Goal: Task Accomplishment & Management: Use online tool/utility

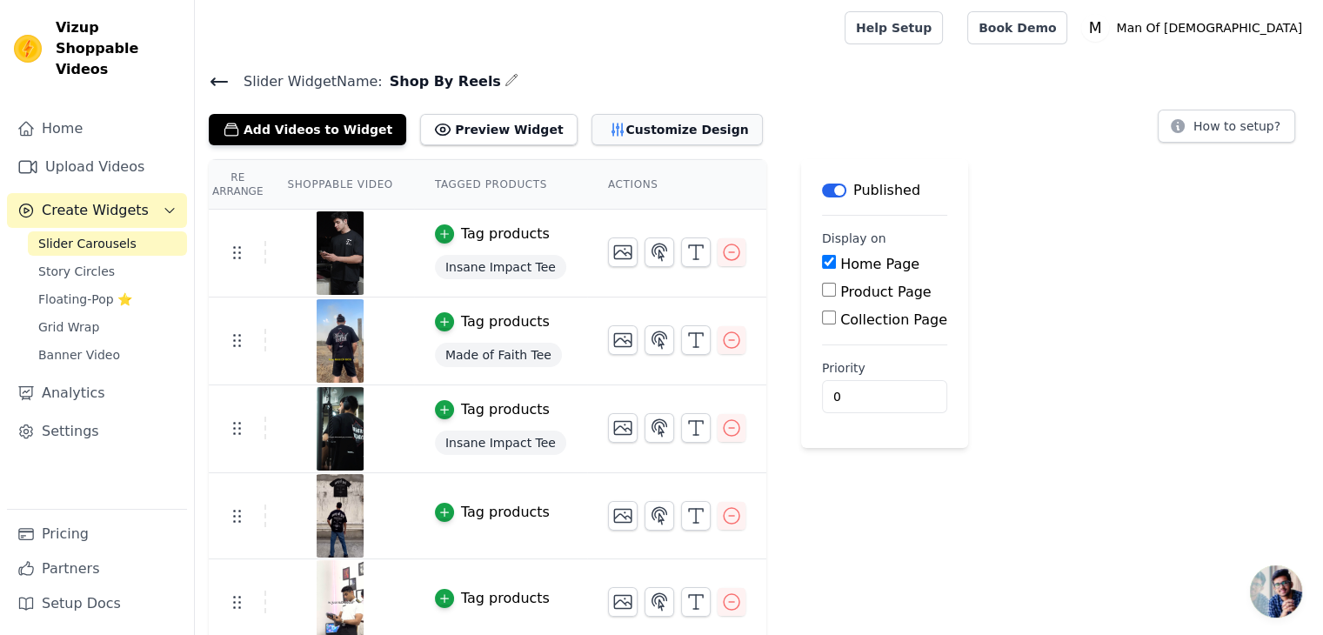
click at [609, 126] on icon "button" at bounding box center [617, 129] width 17 height 17
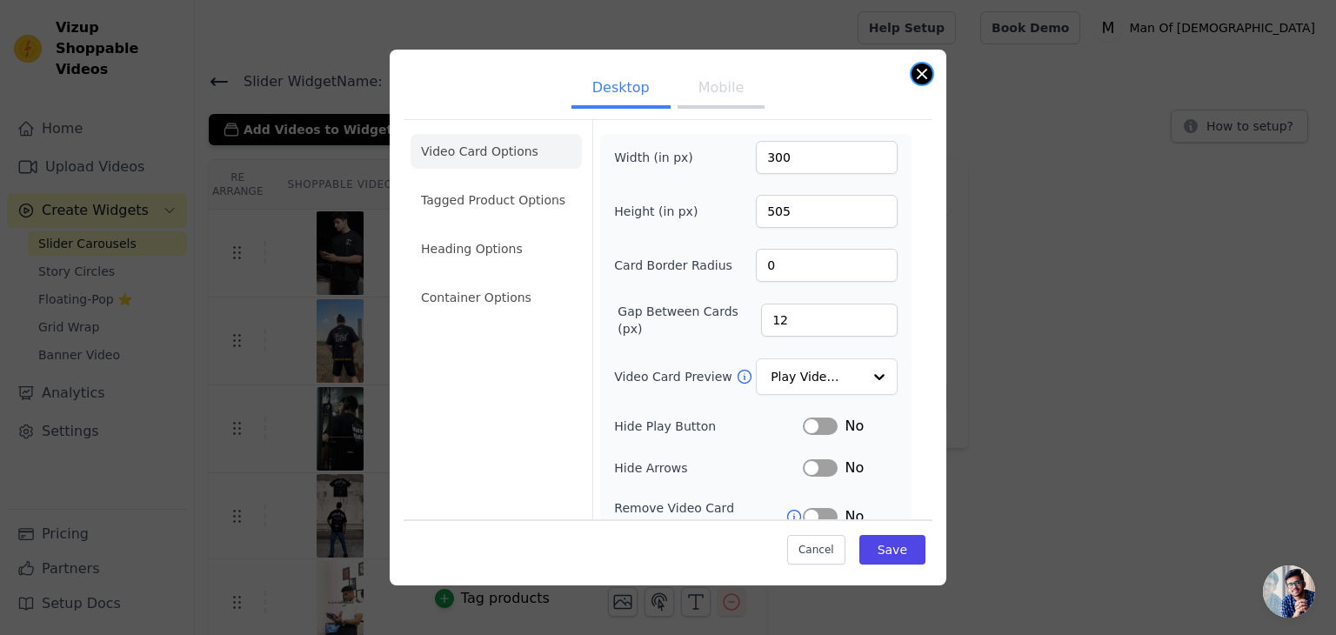
click at [915, 73] on button "Close modal" at bounding box center [922, 73] width 21 height 21
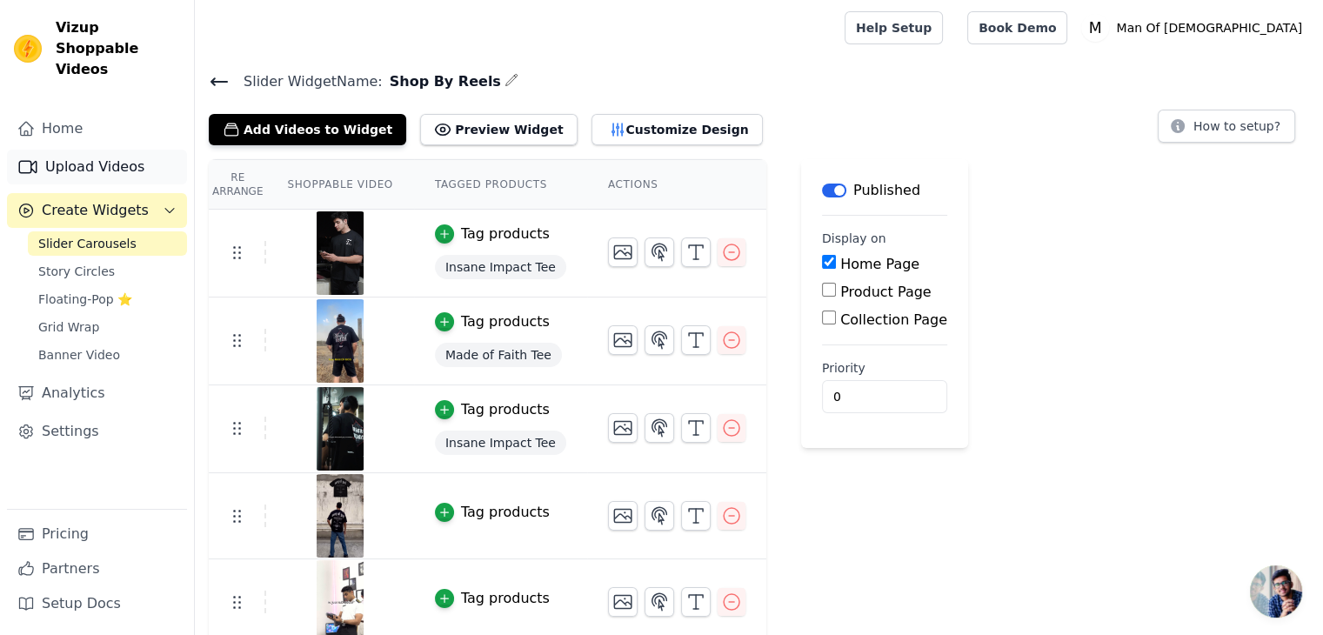
click at [119, 150] on link "Upload Videos" at bounding box center [97, 167] width 180 height 35
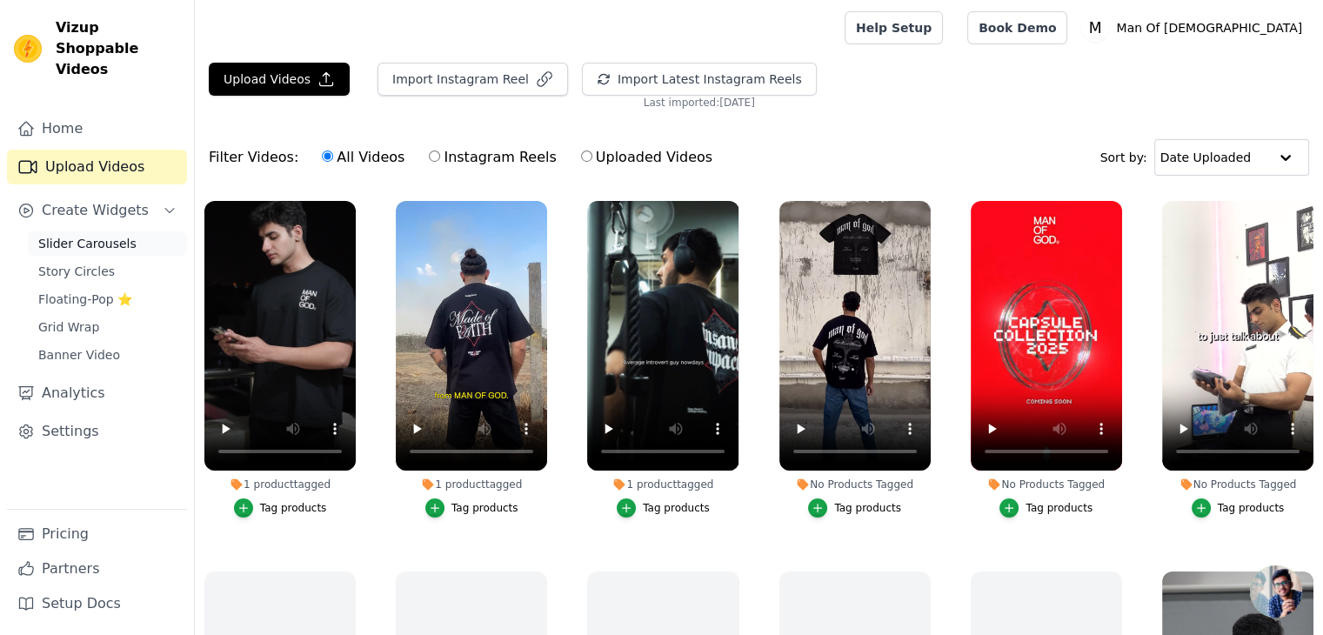
click at [88, 235] on span "Slider Carousels" at bounding box center [87, 243] width 98 height 17
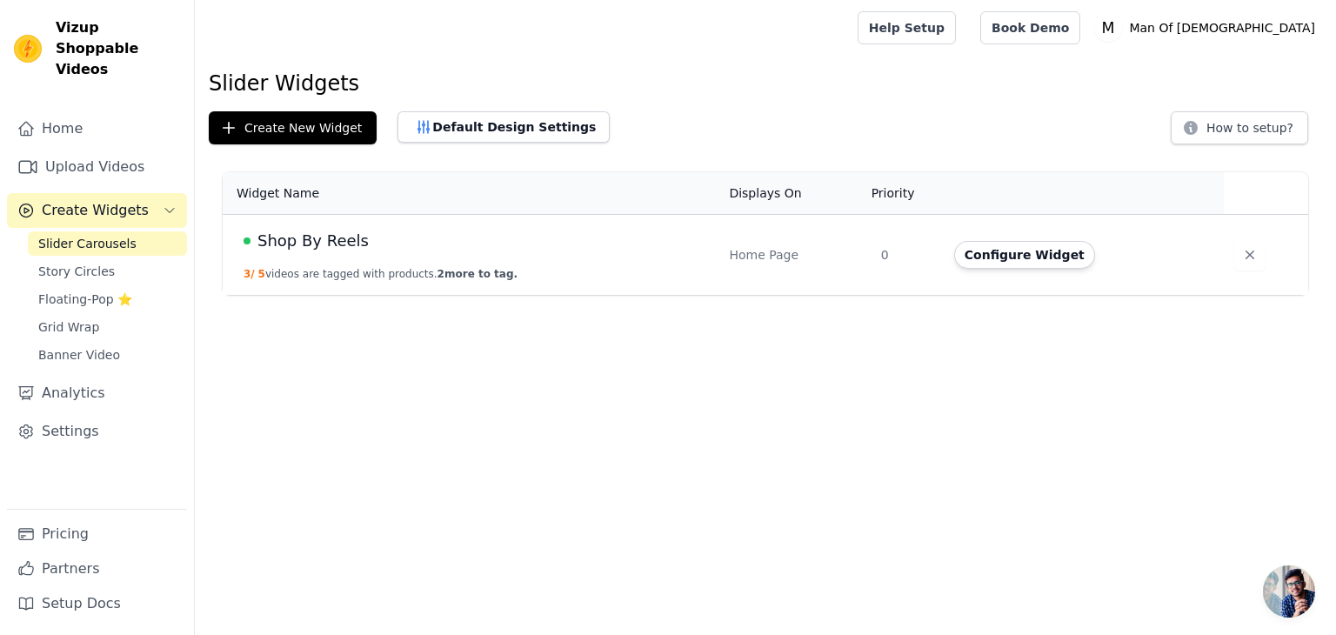
click at [330, 241] on span "Shop By Reels" at bounding box center [312, 241] width 111 height 24
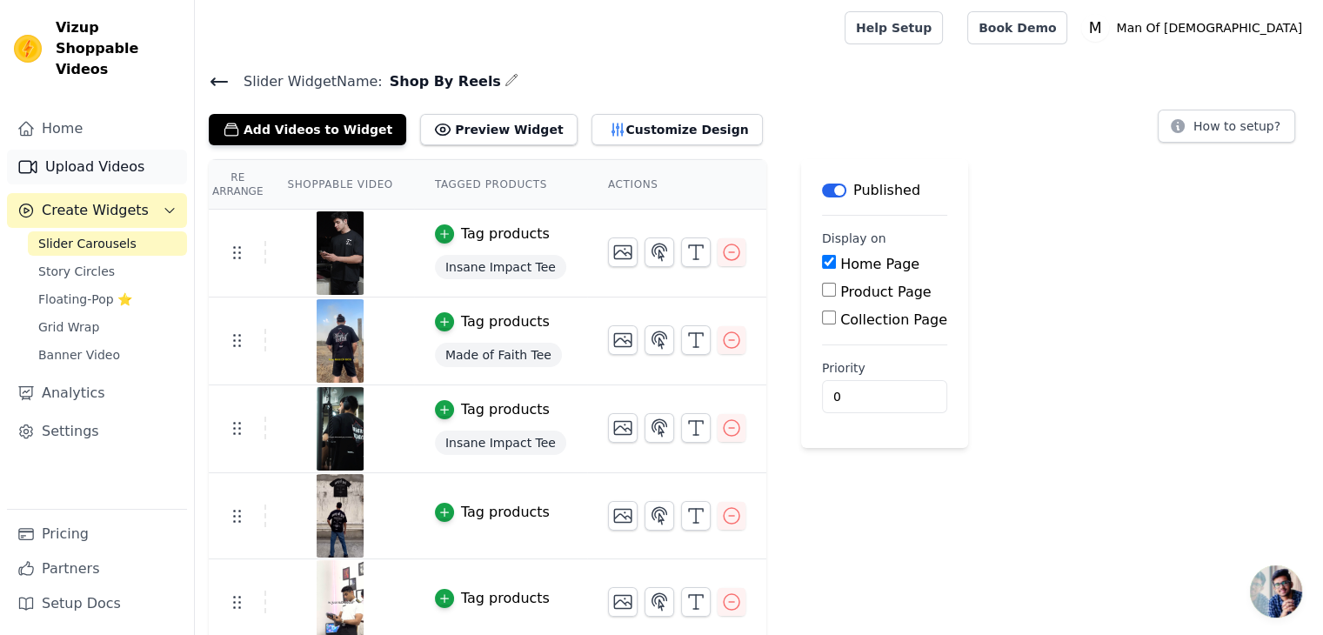
click at [84, 157] on link "Upload Videos" at bounding box center [97, 167] width 180 height 35
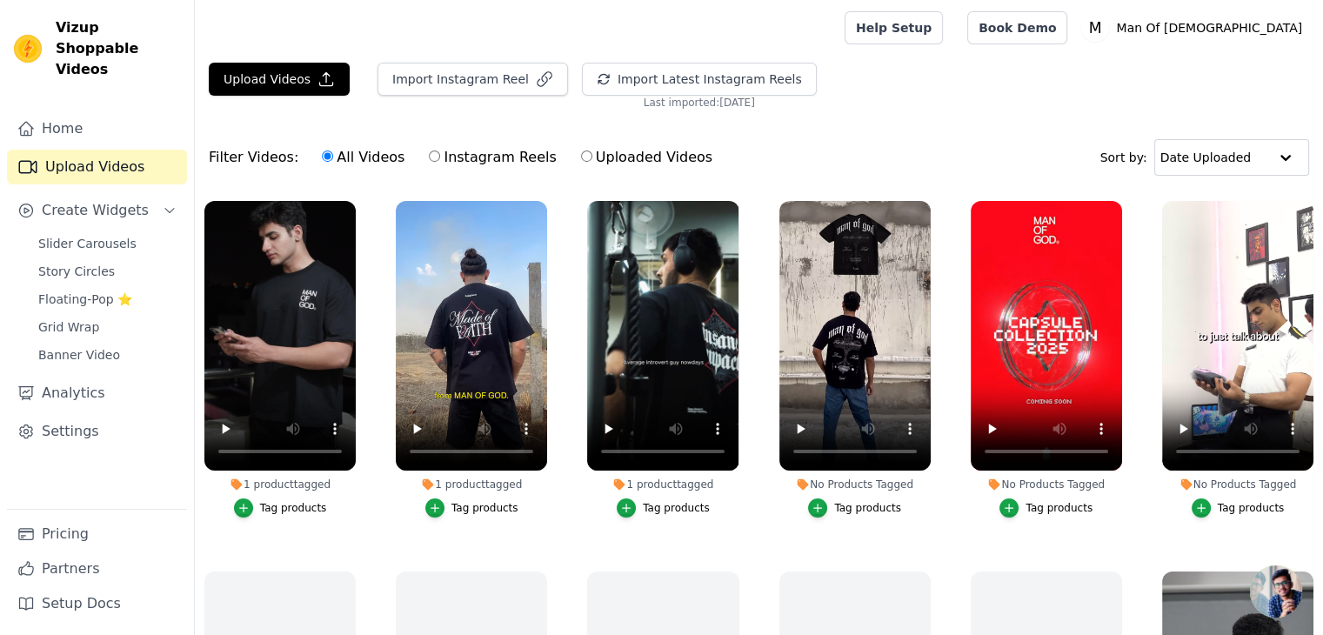
click at [429, 158] on input "Instagram Reels" at bounding box center [434, 155] width 11 height 11
radio input "true"
click at [920, 201] on icon "button" at bounding box center [926, 204] width 13 height 13
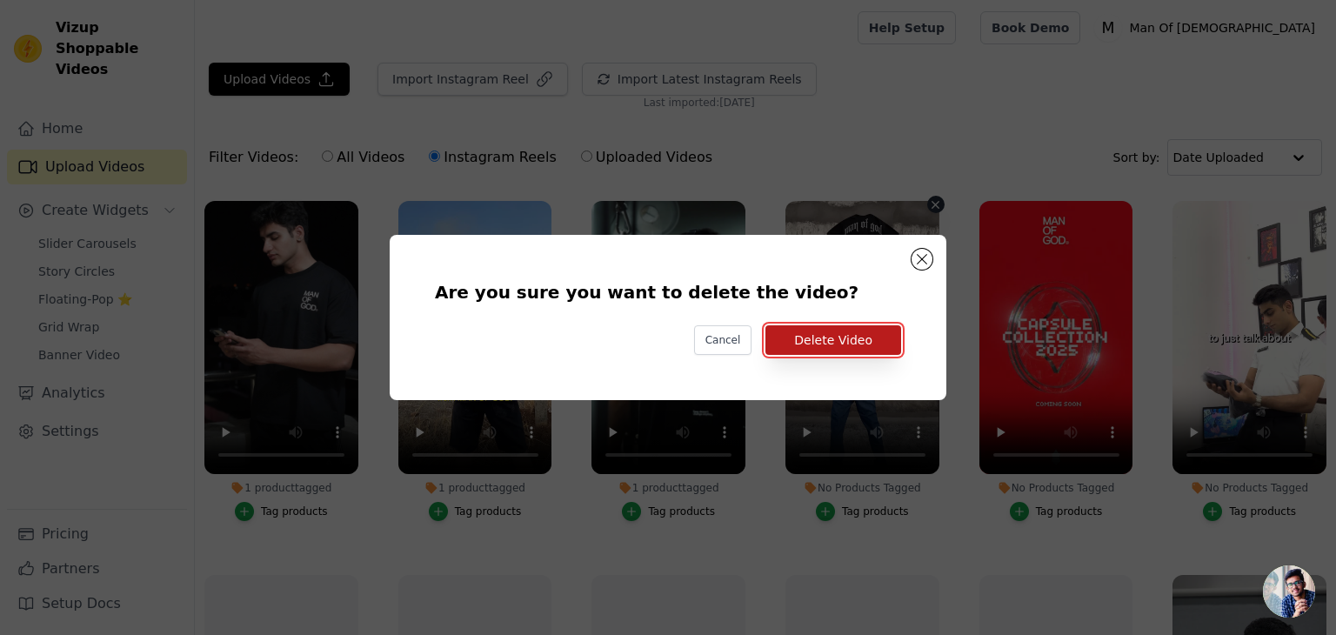
click at [843, 344] on button "Delete Video" at bounding box center [833, 340] width 136 height 30
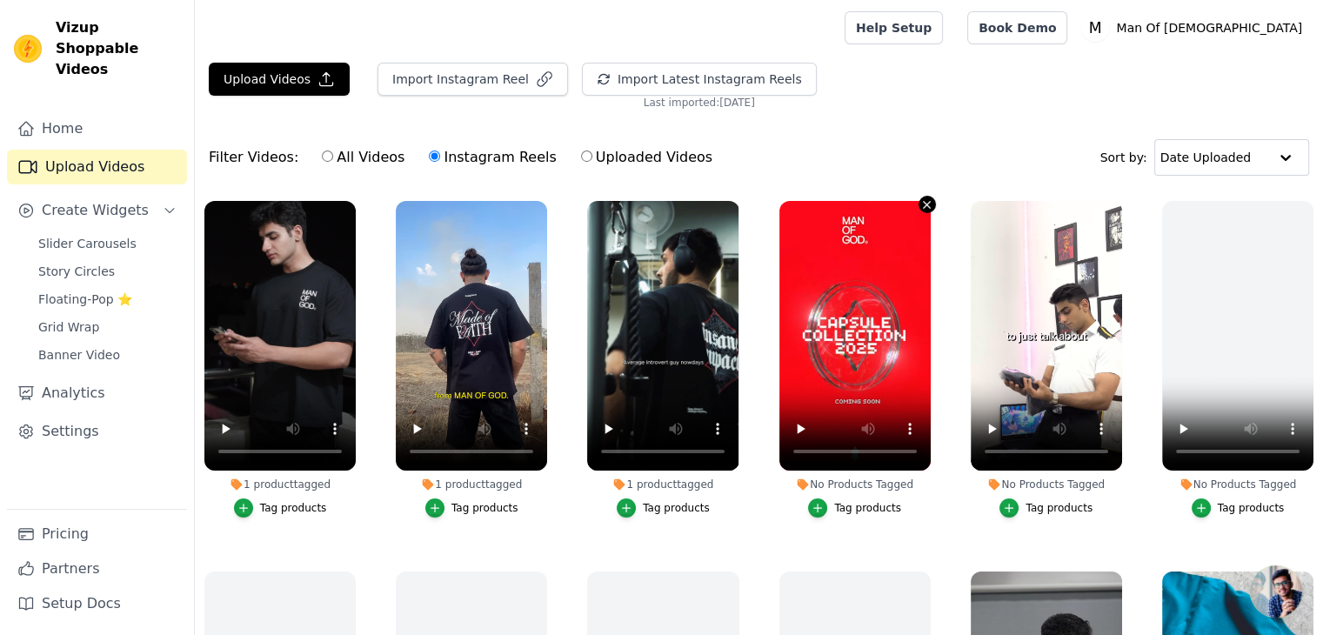
click at [921, 199] on icon "button" at bounding box center [926, 204] width 13 height 13
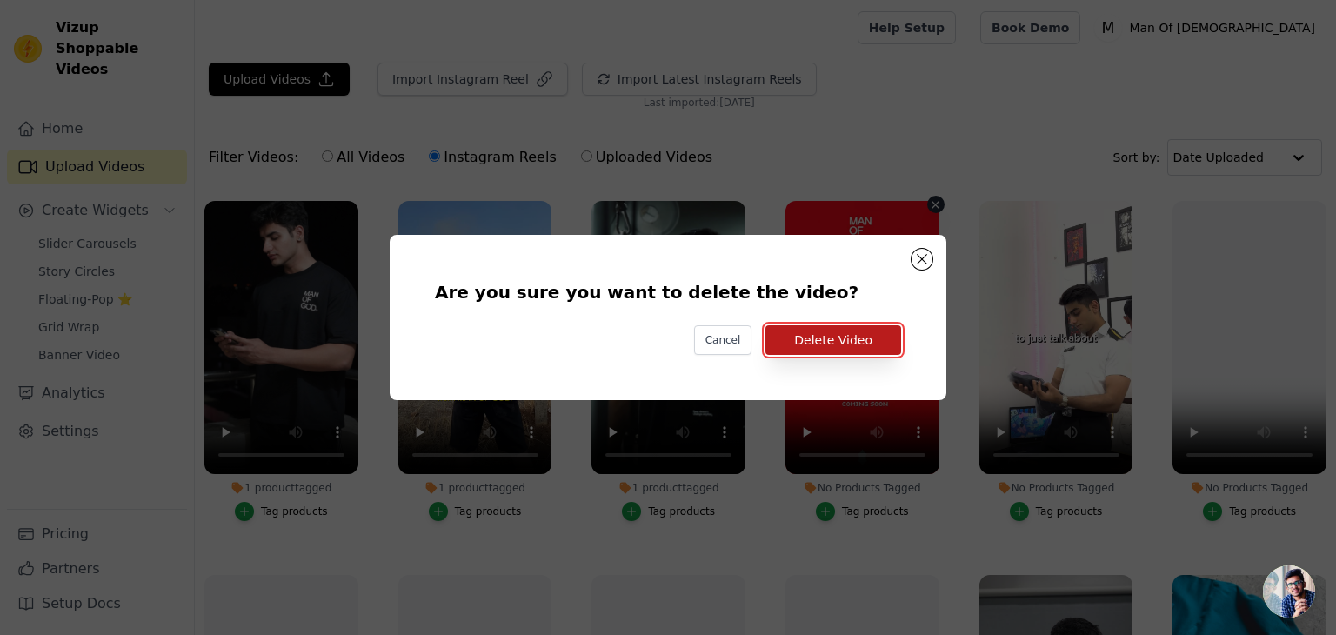
click at [831, 335] on button "Delete Video" at bounding box center [833, 340] width 136 height 30
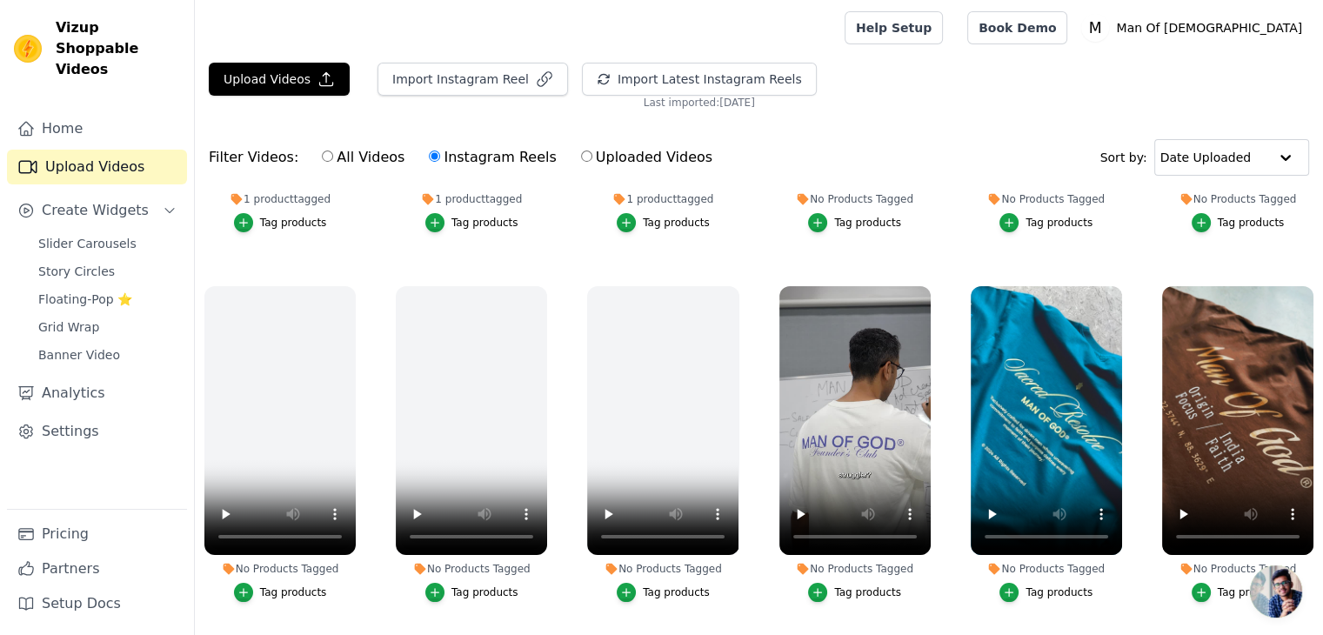
scroll to position [292, 0]
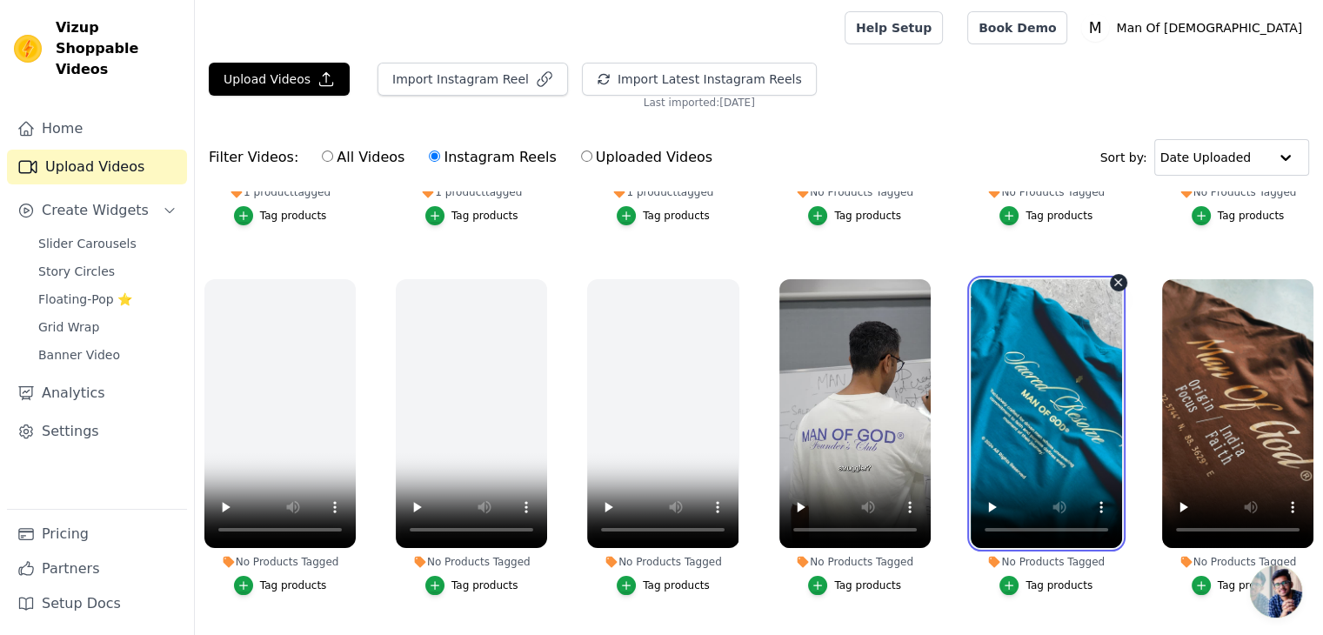
click at [981, 380] on video at bounding box center [1046, 414] width 151 height 270
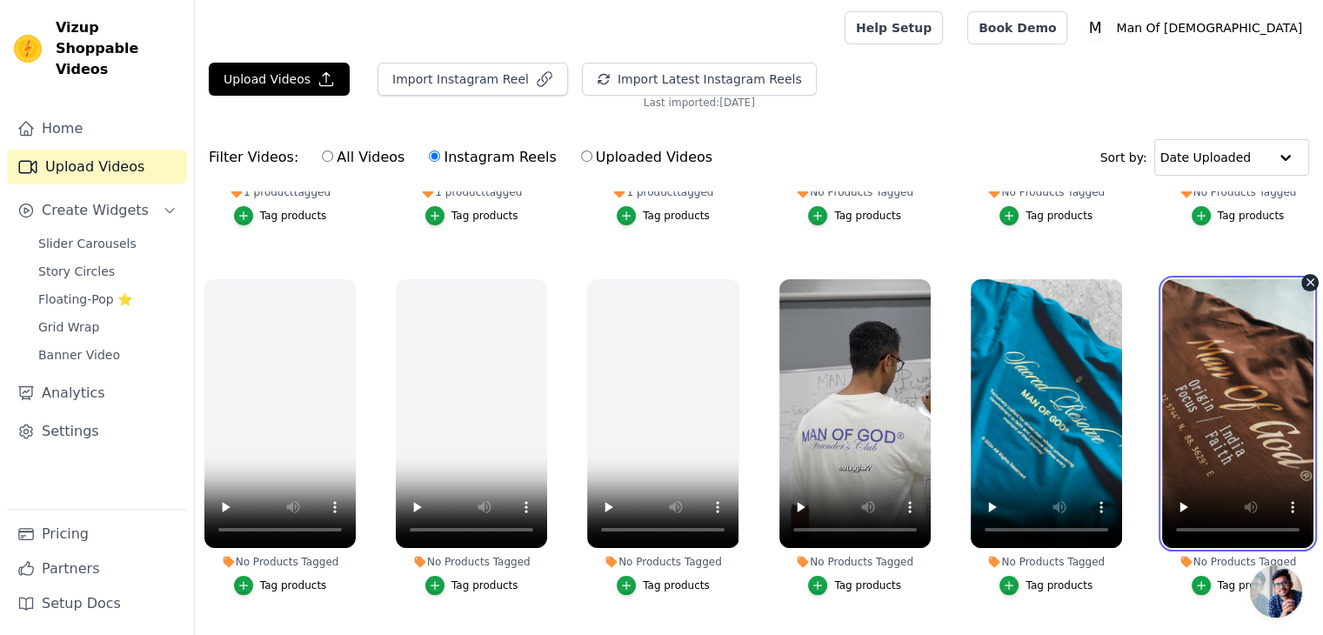
click at [1203, 389] on video at bounding box center [1237, 414] width 151 height 270
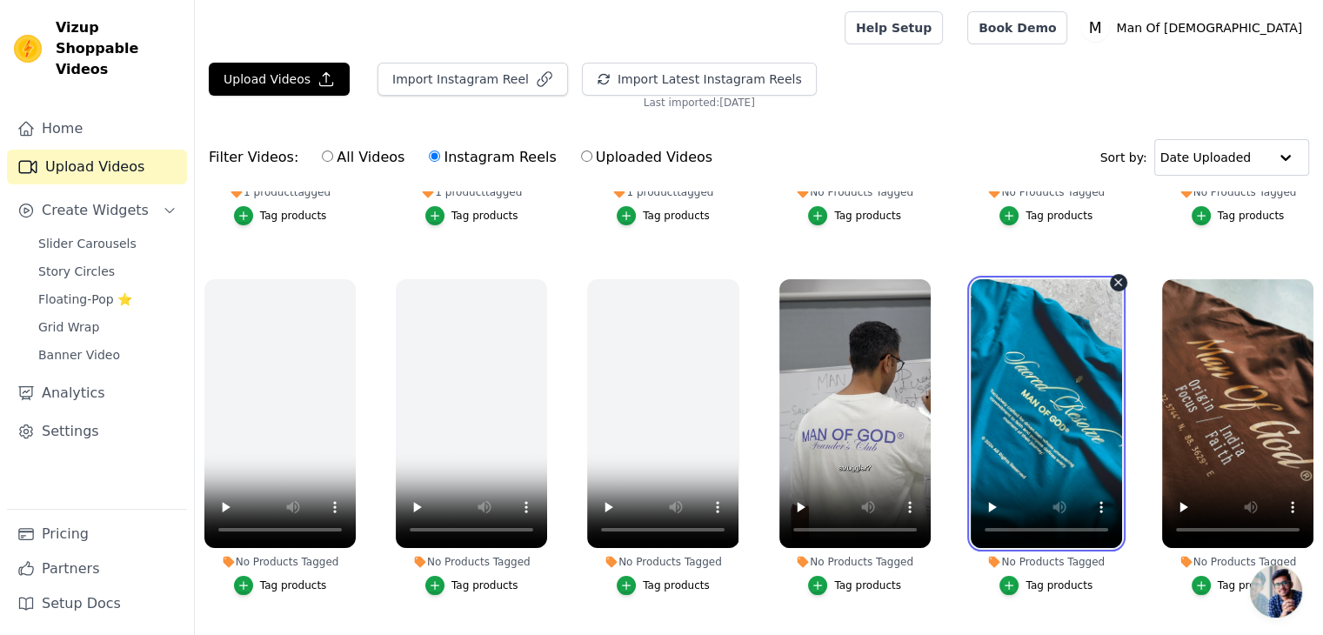
click at [1088, 370] on video at bounding box center [1046, 414] width 151 height 270
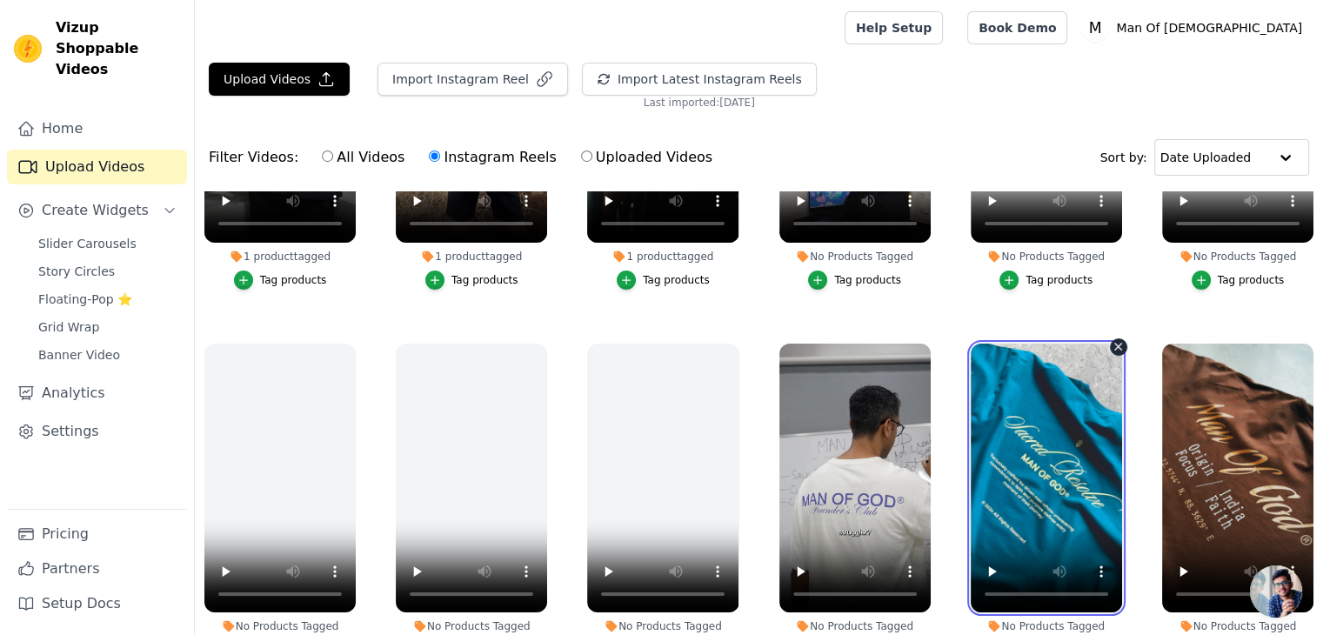
scroll to position [0, 0]
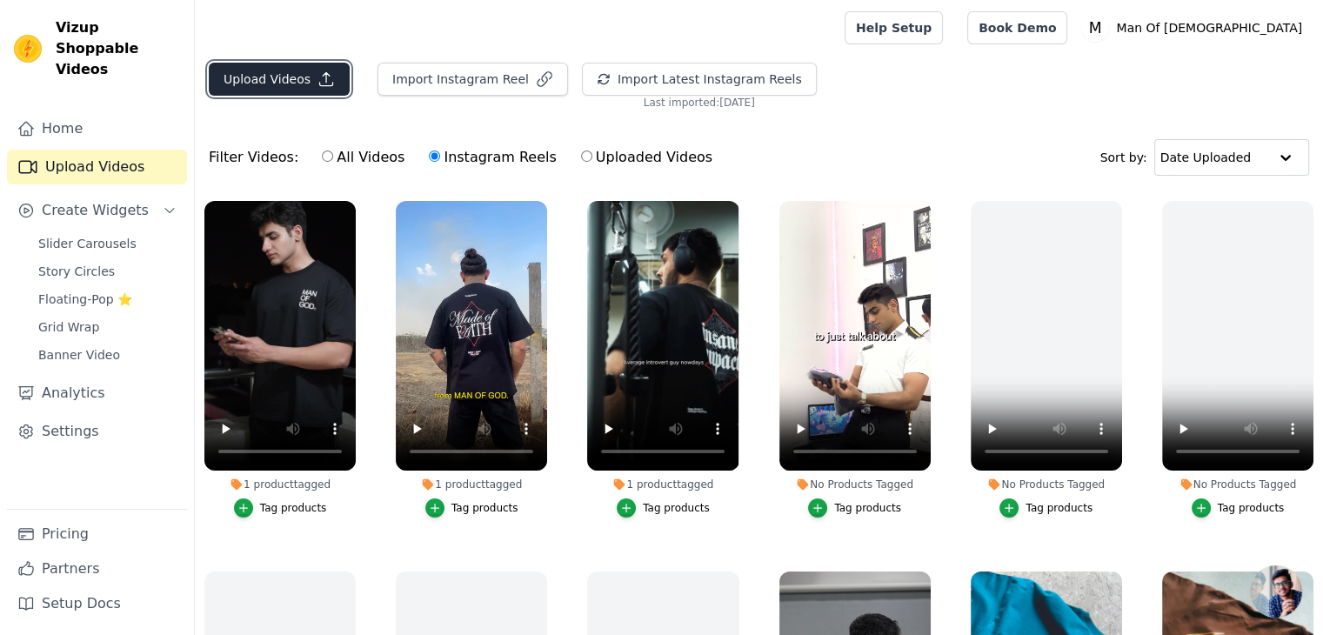
click at [309, 81] on button "Upload Videos" at bounding box center [279, 79] width 141 height 33
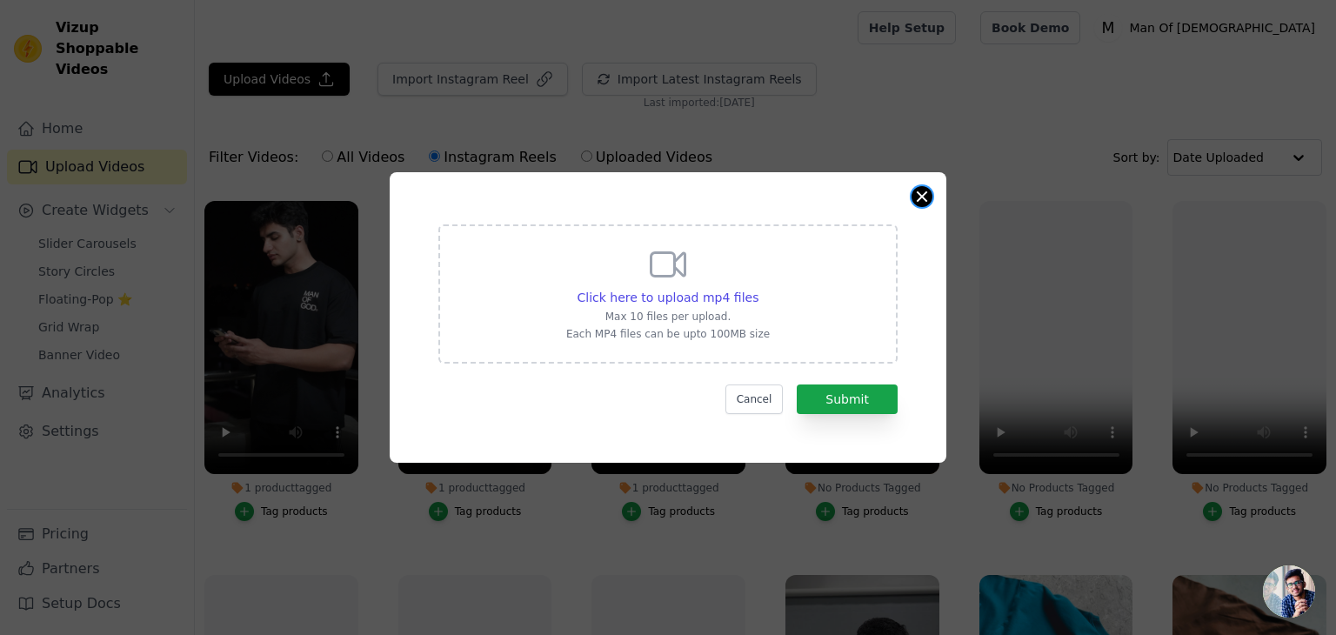
click at [921, 198] on button "Close modal" at bounding box center [922, 196] width 21 height 21
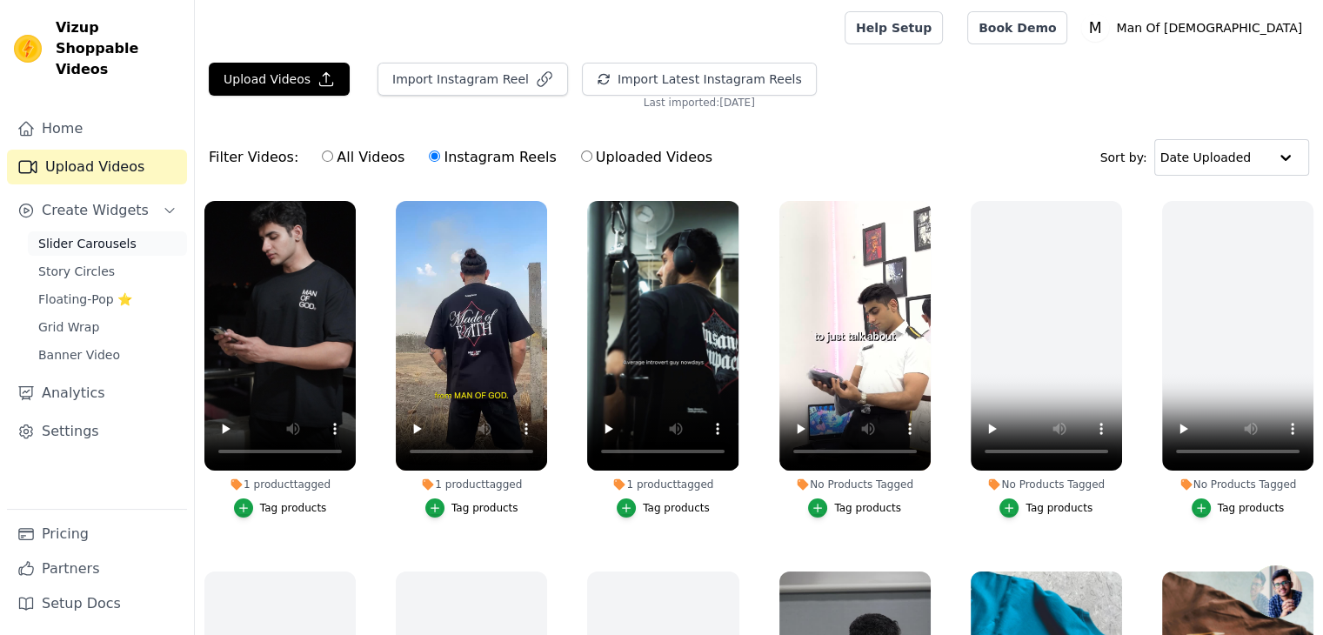
click at [120, 235] on span "Slider Carousels" at bounding box center [87, 243] width 98 height 17
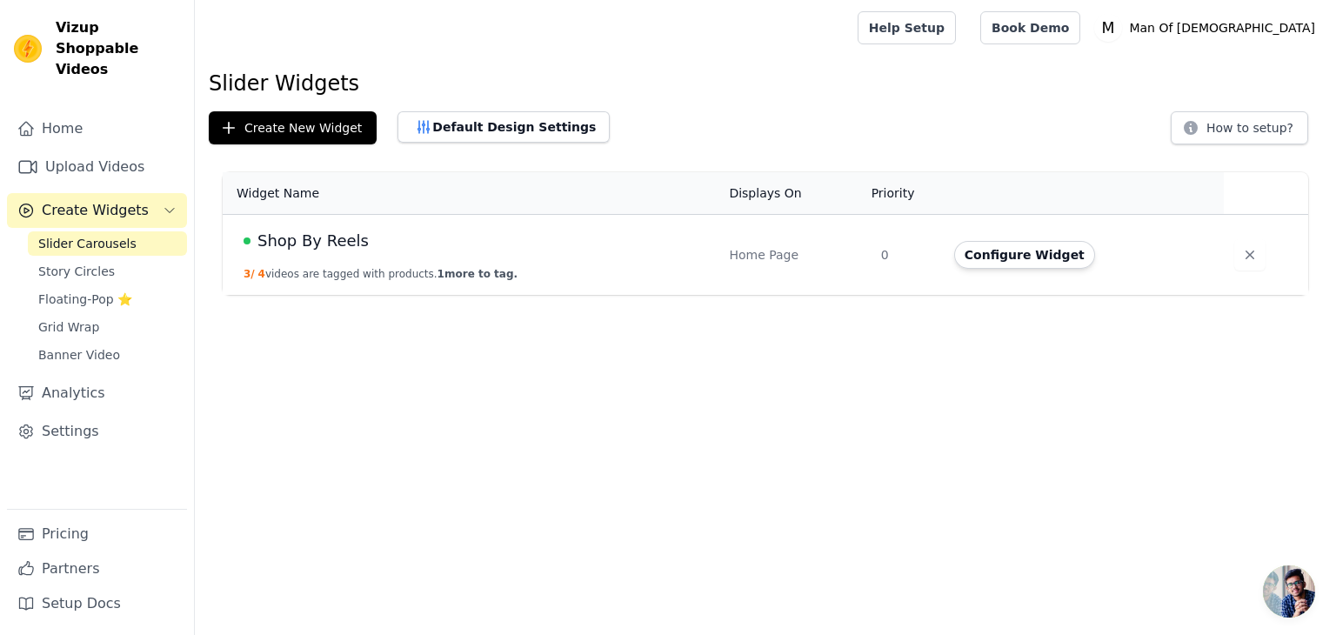
click at [311, 243] on span "Shop By Reels" at bounding box center [312, 241] width 111 height 24
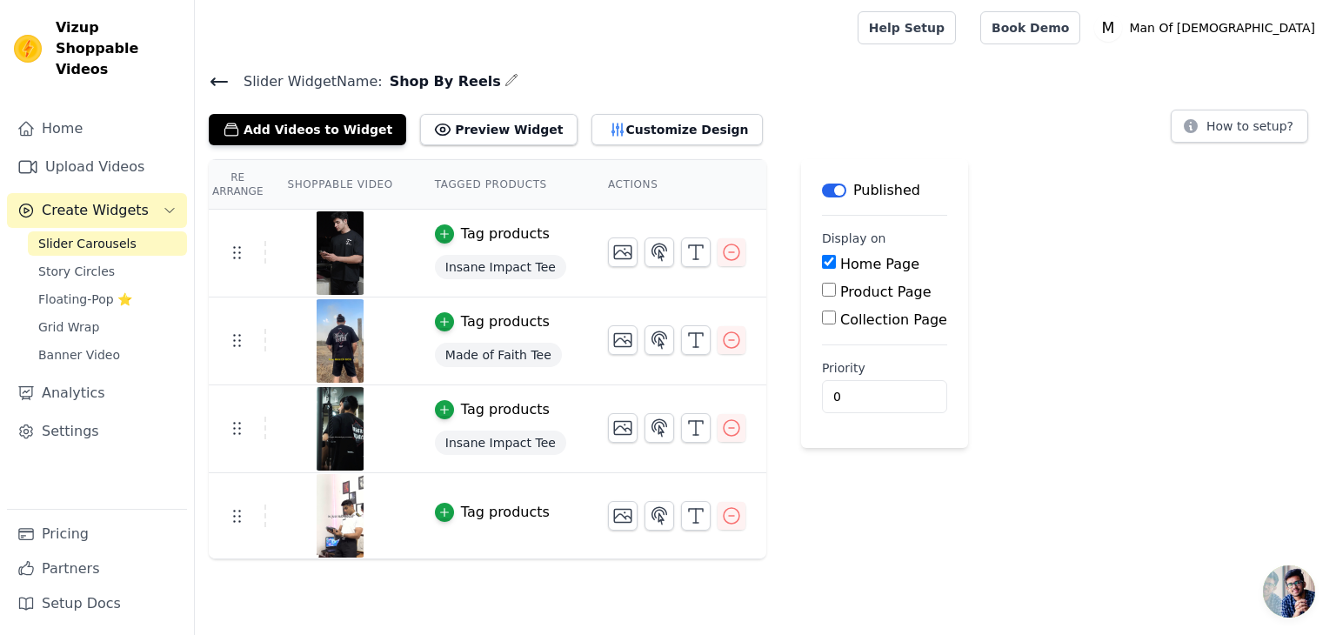
click at [414, 82] on span "Shop By Reels" at bounding box center [442, 81] width 118 height 21
click at [550, 74] on h4 "Slider Widget Name: Shop By Reels" at bounding box center [765, 81] width 1113 height 23
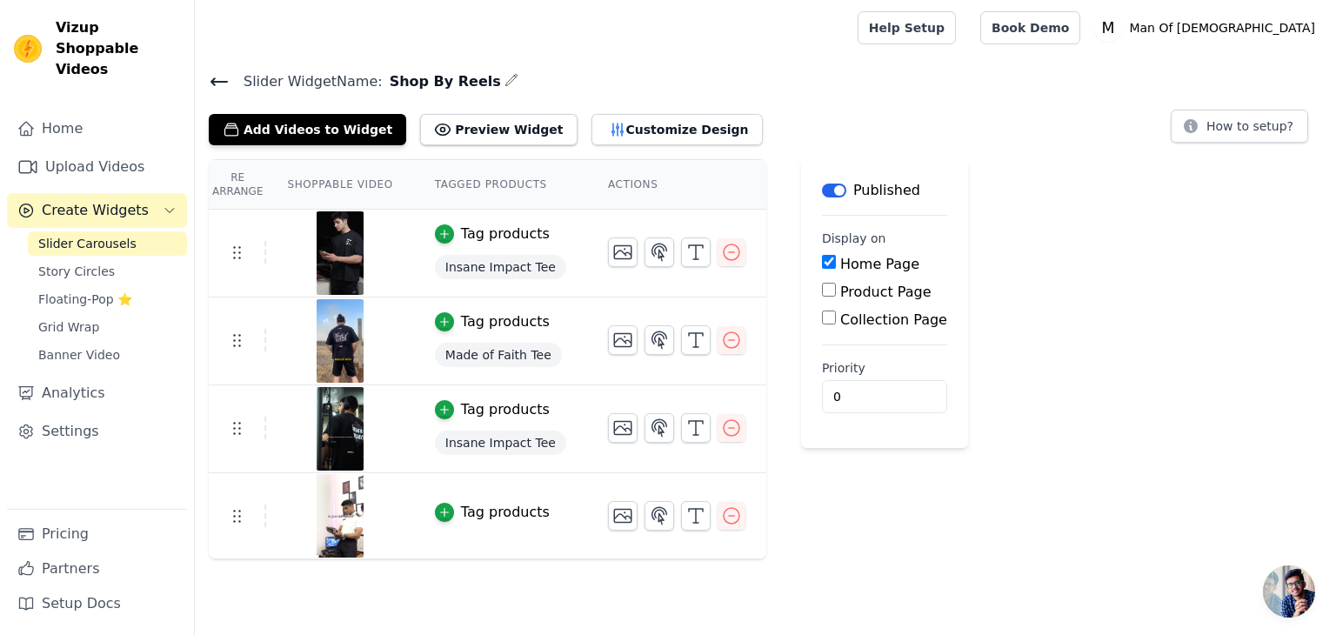
click at [211, 77] on icon at bounding box center [219, 81] width 21 height 21
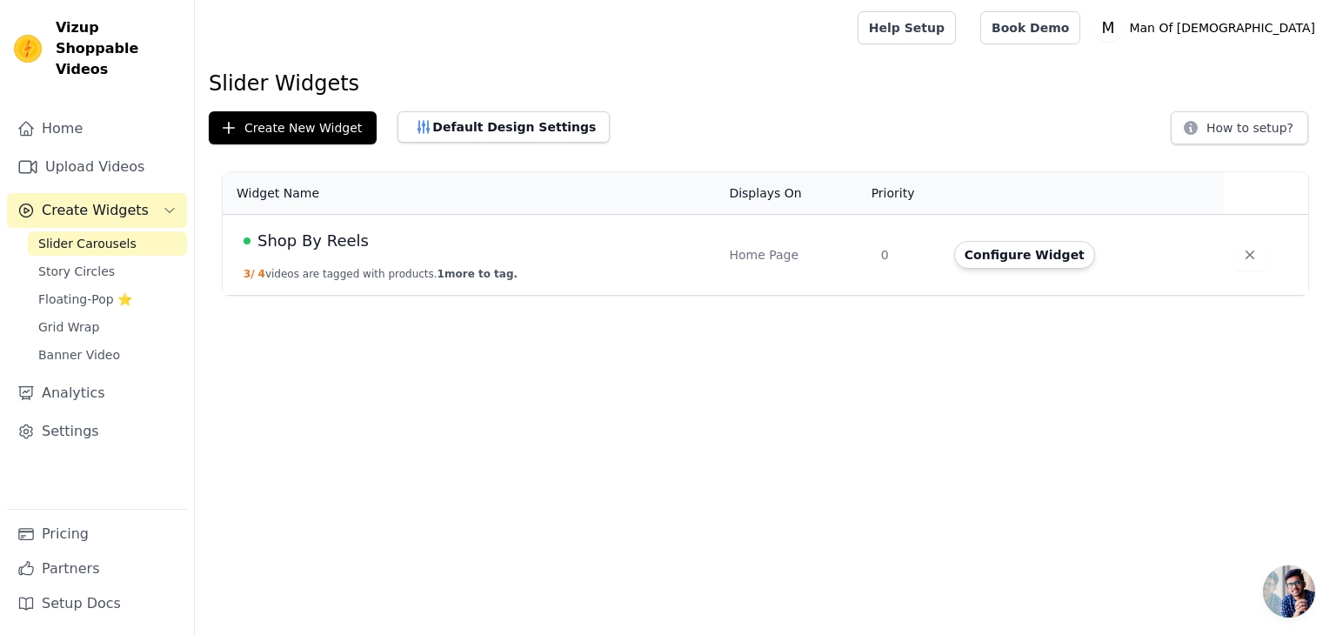
click at [305, 234] on span "Shop By Reels" at bounding box center [312, 241] width 111 height 24
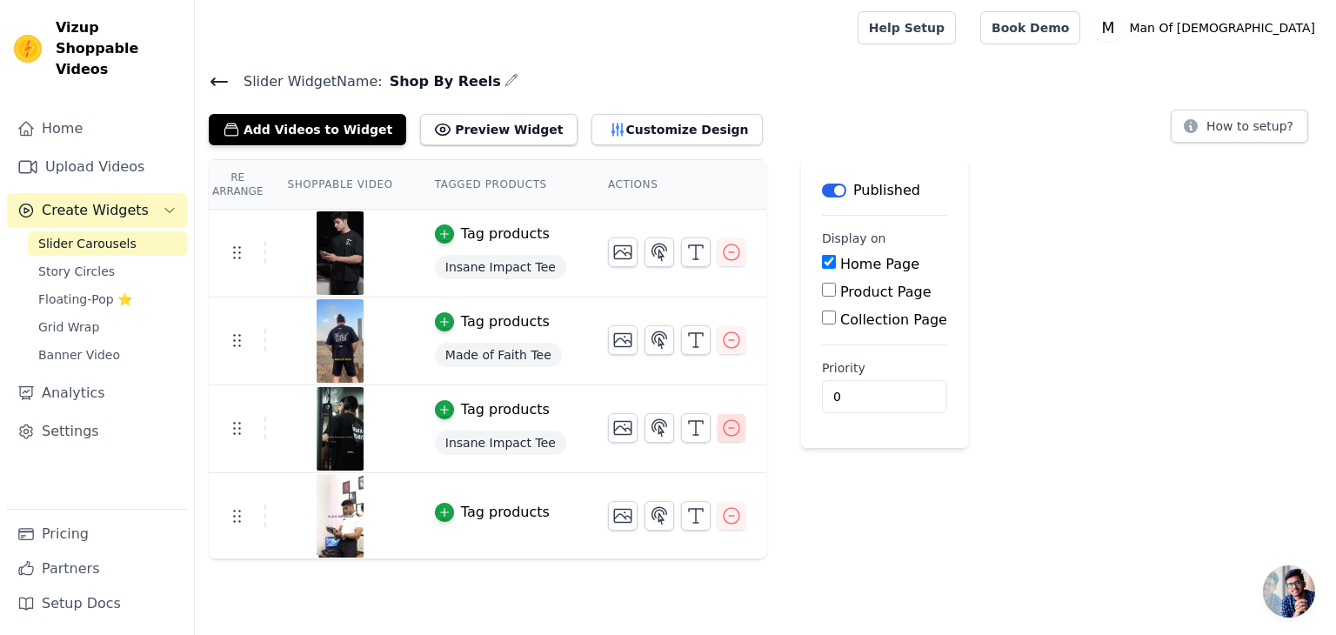
click at [721, 433] on icon "button" at bounding box center [731, 428] width 21 height 21
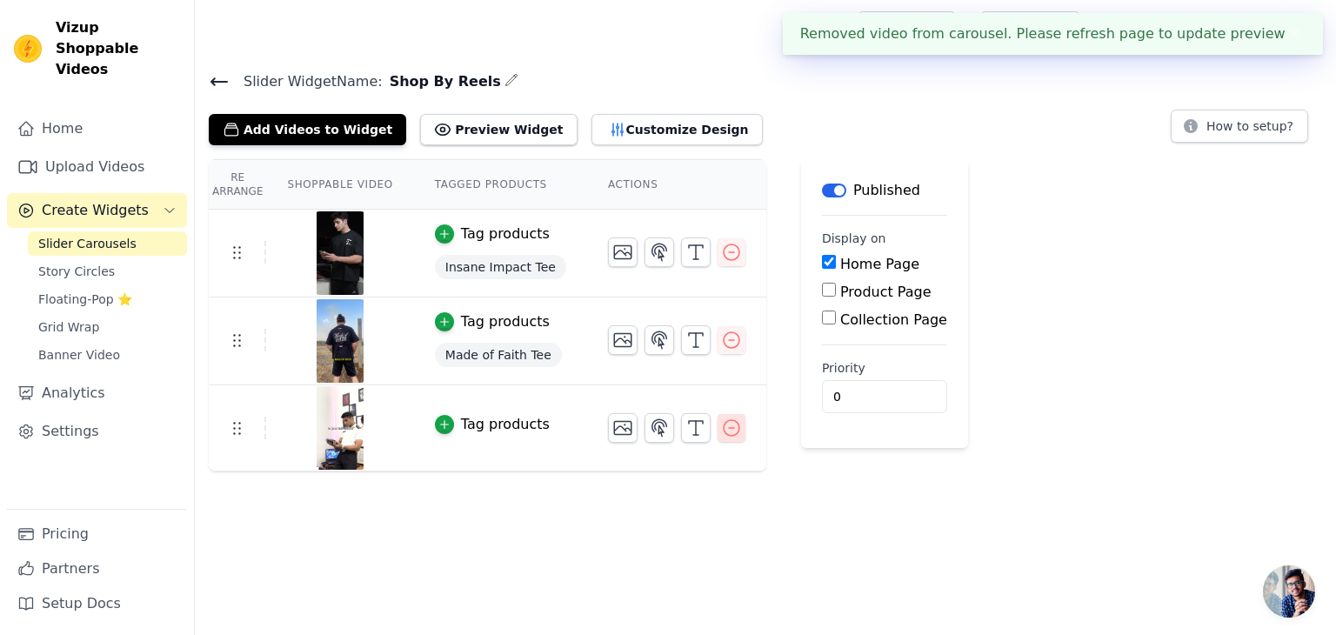
click at [724, 434] on icon "button" at bounding box center [732, 428] width 16 height 16
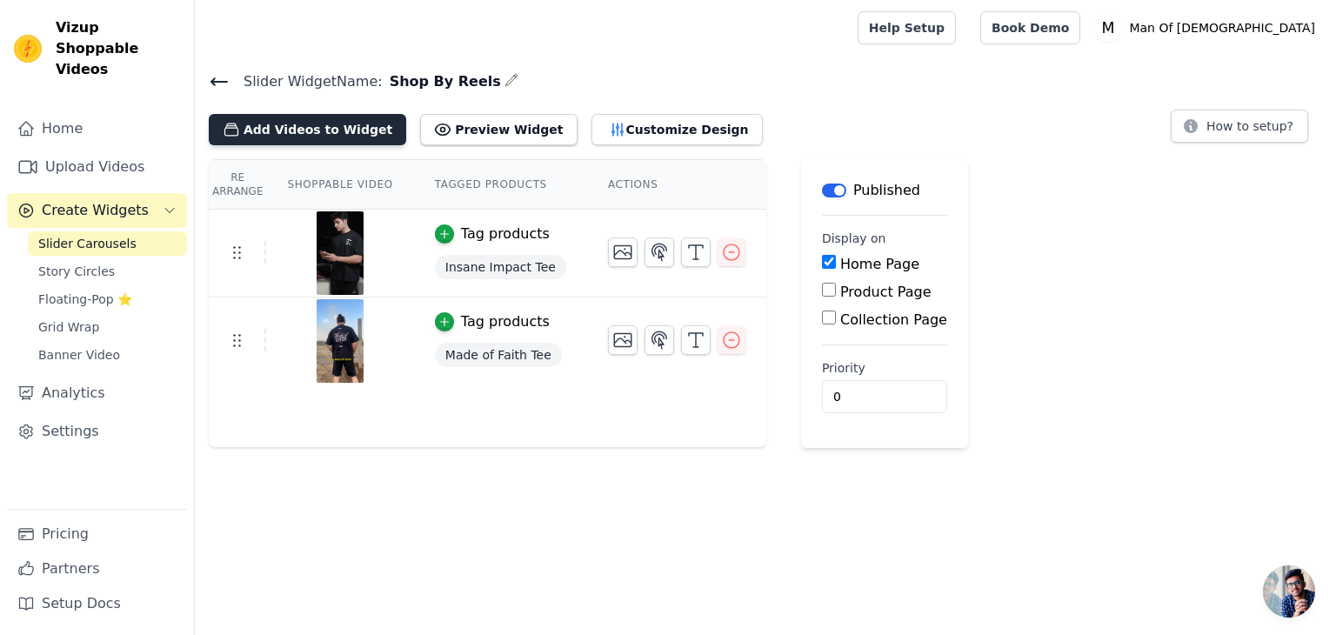
click at [297, 133] on button "Add Videos to Widget" at bounding box center [307, 129] width 197 height 31
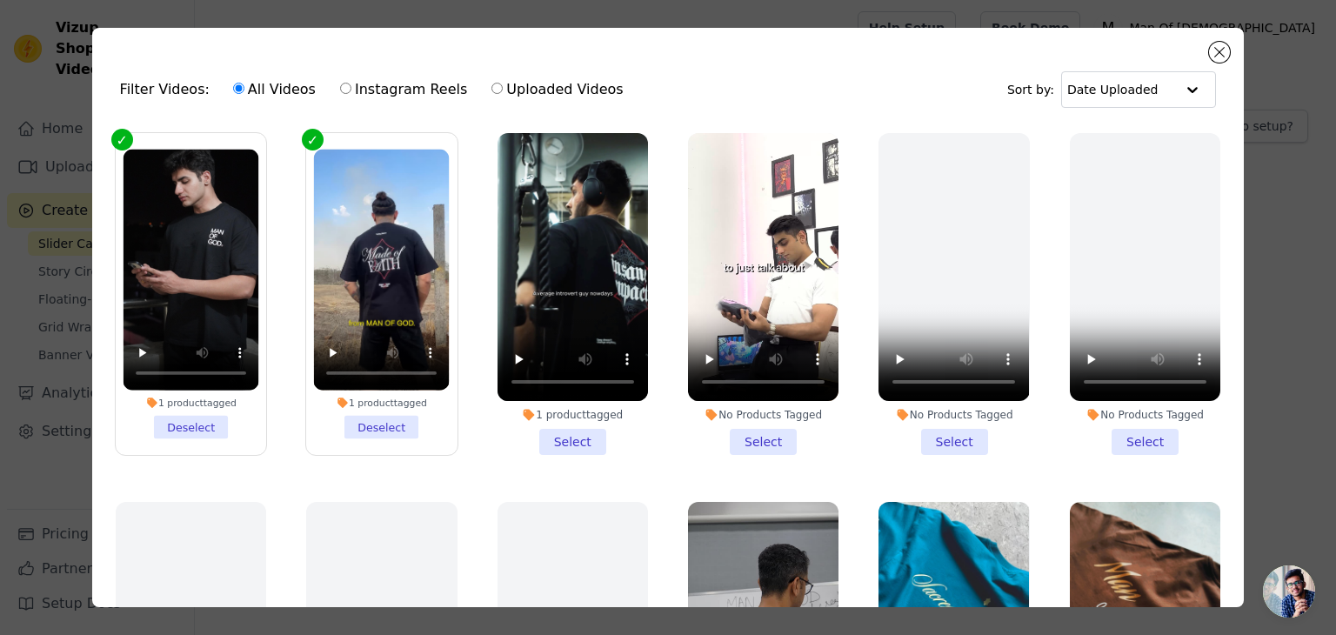
click at [340, 91] on input "Instagram Reels" at bounding box center [345, 88] width 11 height 11
radio input "true"
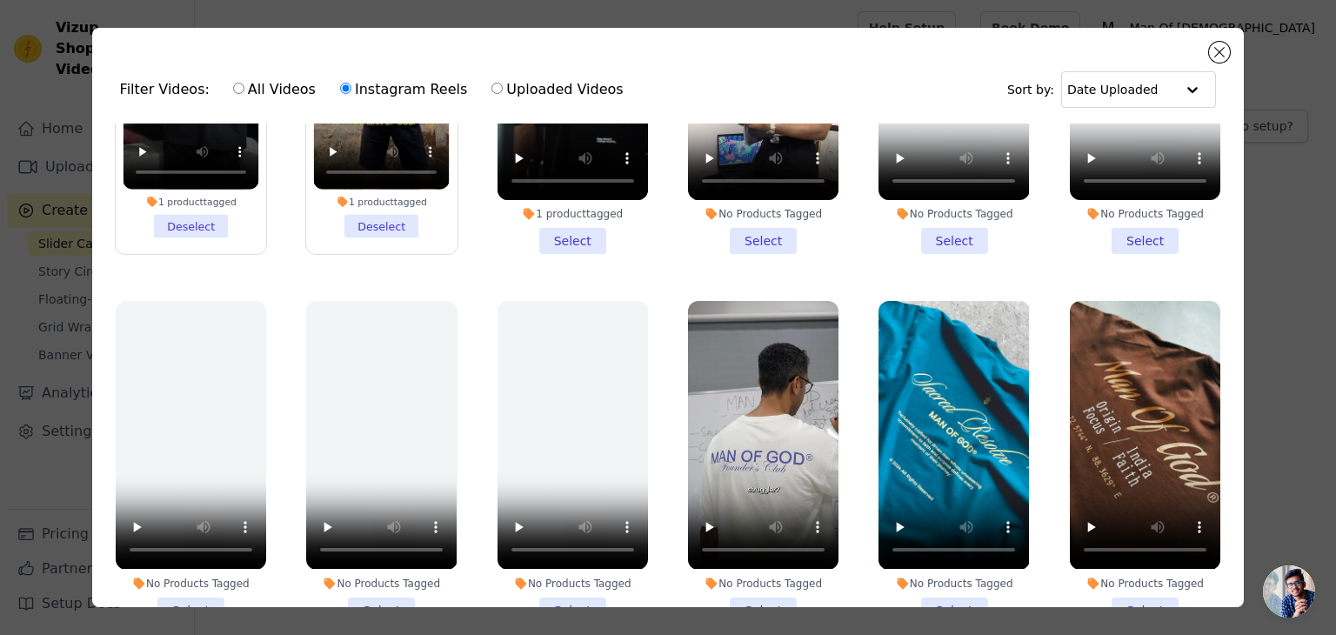
scroll to position [218, 0]
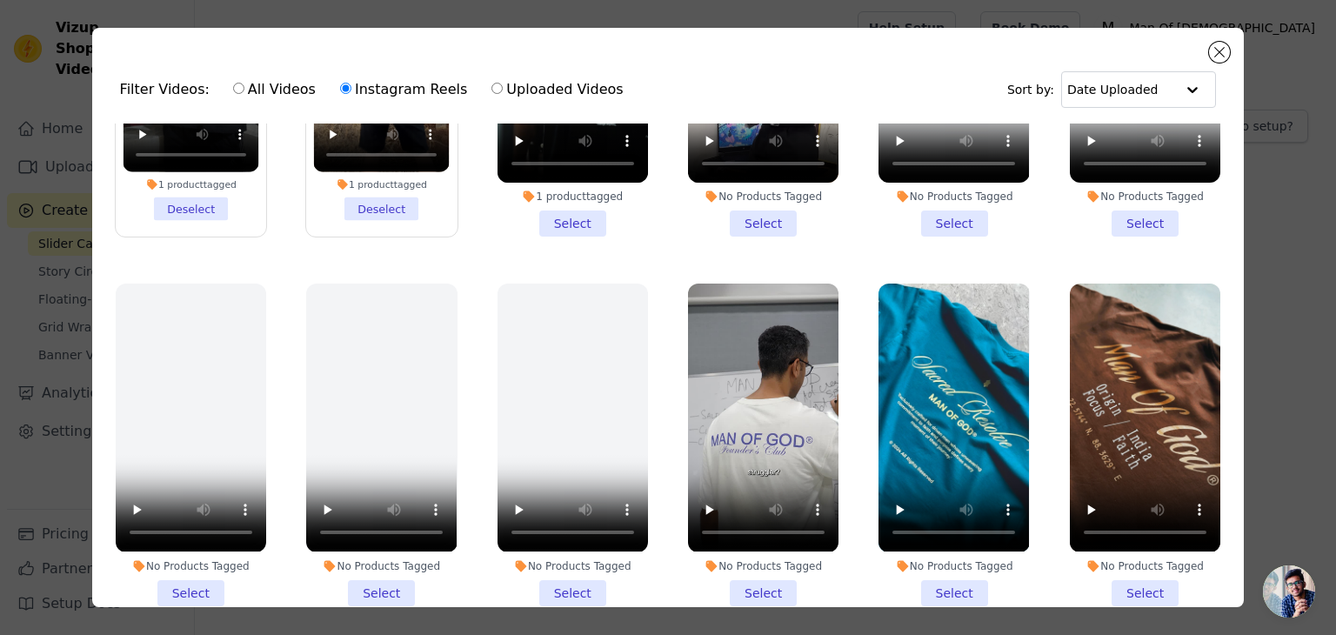
click at [943, 581] on li "No Products Tagged Select" at bounding box center [954, 445] width 150 height 322
click at [0, 0] on input "No Products Tagged Select" at bounding box center [0, 0] width 0 height 0
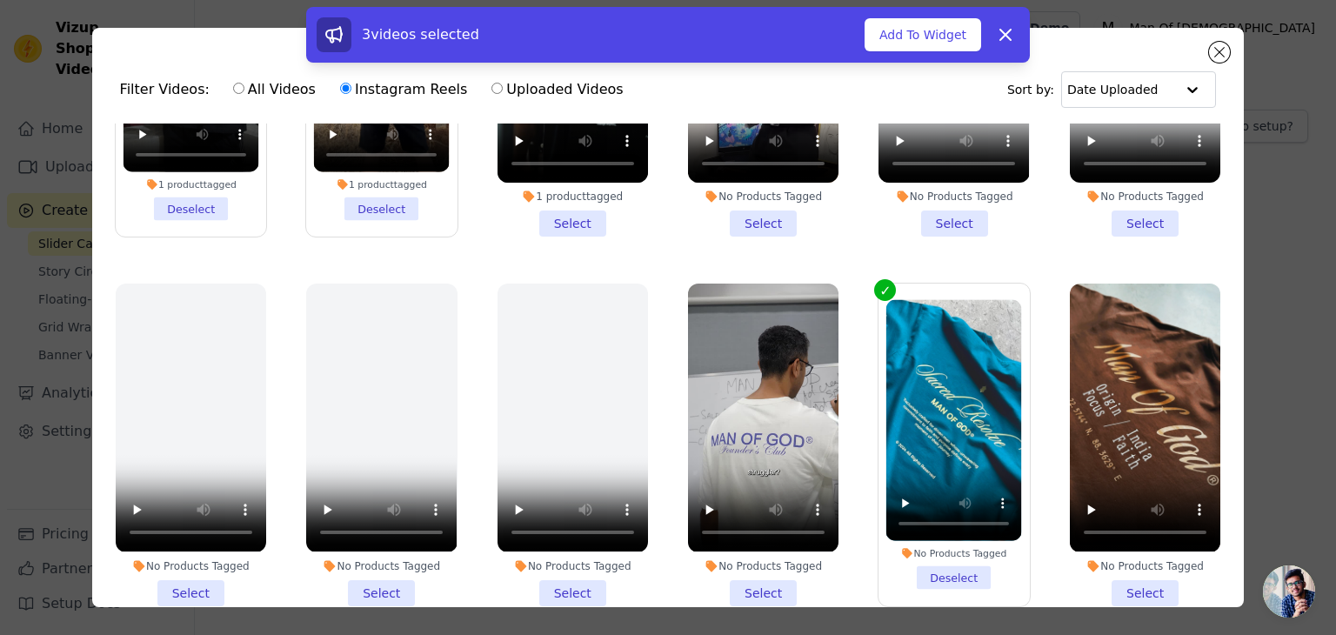
click at [1146, 582] on li "No Products Tagged Select" at bounding box center [1145, 445] width 150 height 322
click at [0, 0] on input "No Products Tagged Select" at bounding box center [0, 0] width 0 height 0
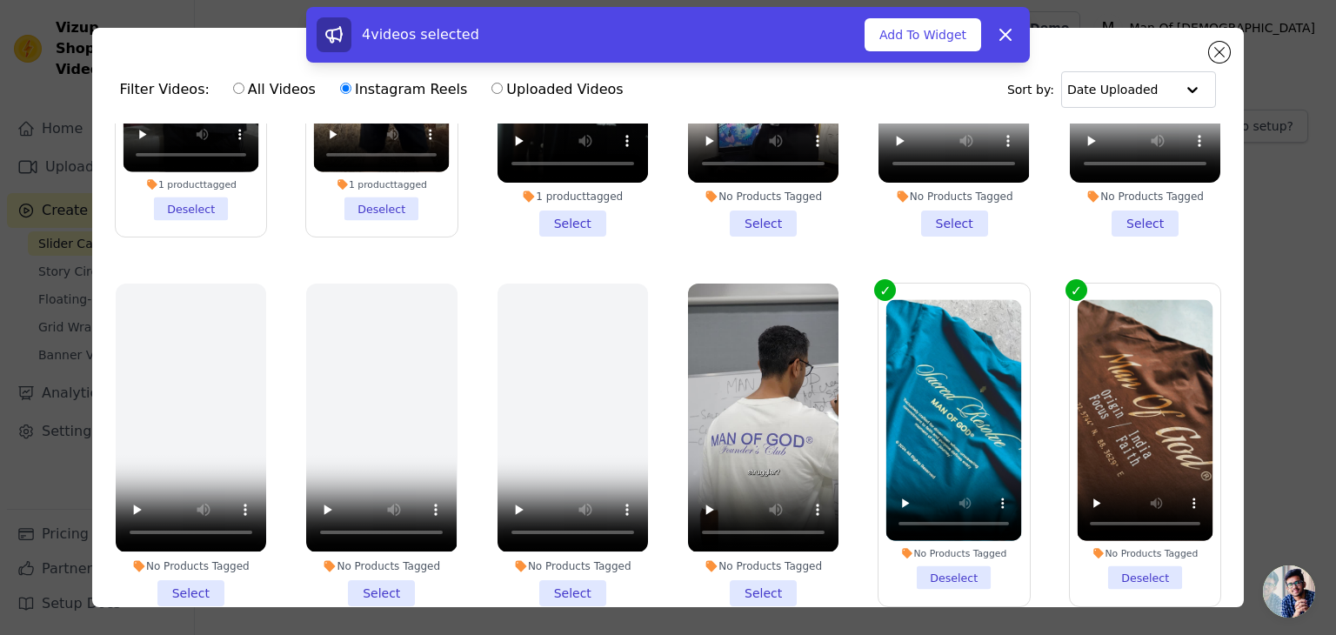
scroll to position [0, 0]
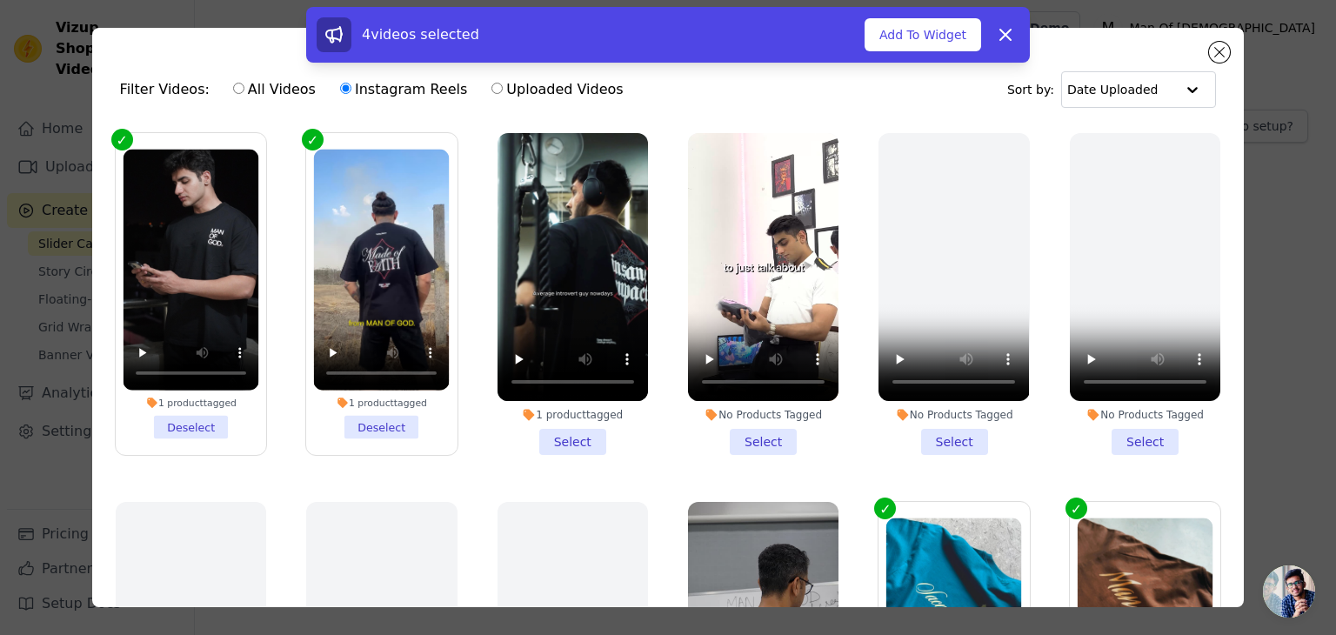
click at [233, 91] on input "All Videos" at bounding box center [238, 88] width 11 height 11
radio input "true"
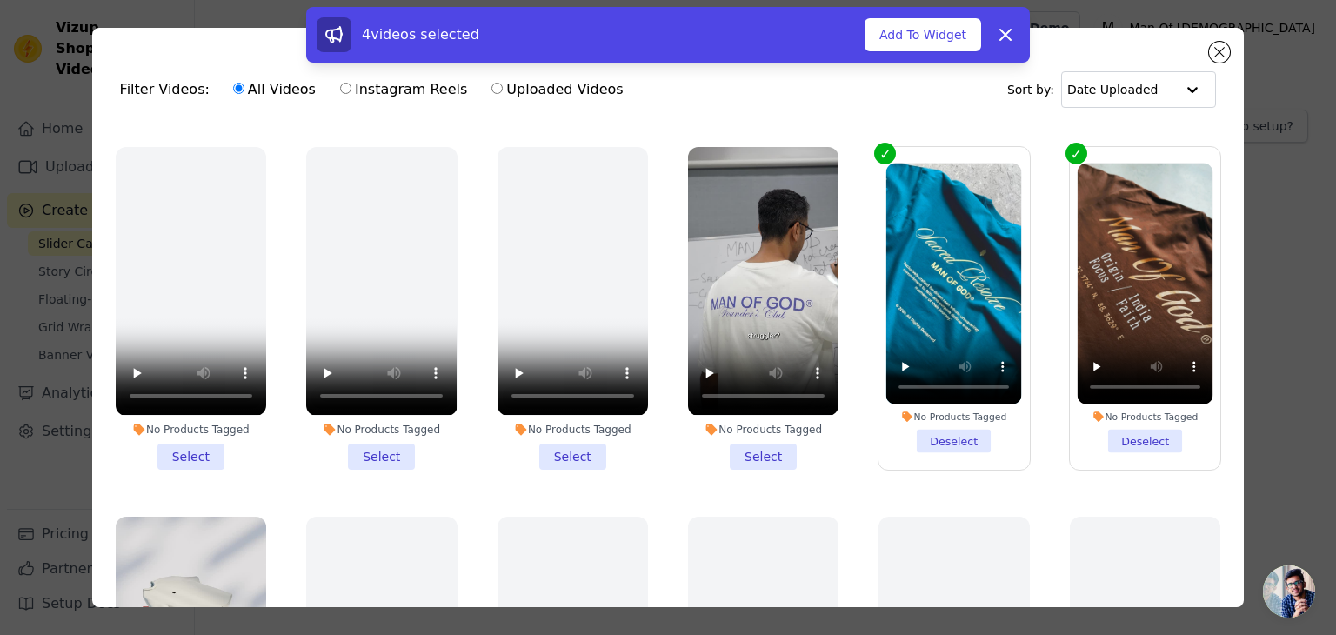
scroll to position [675, 0]
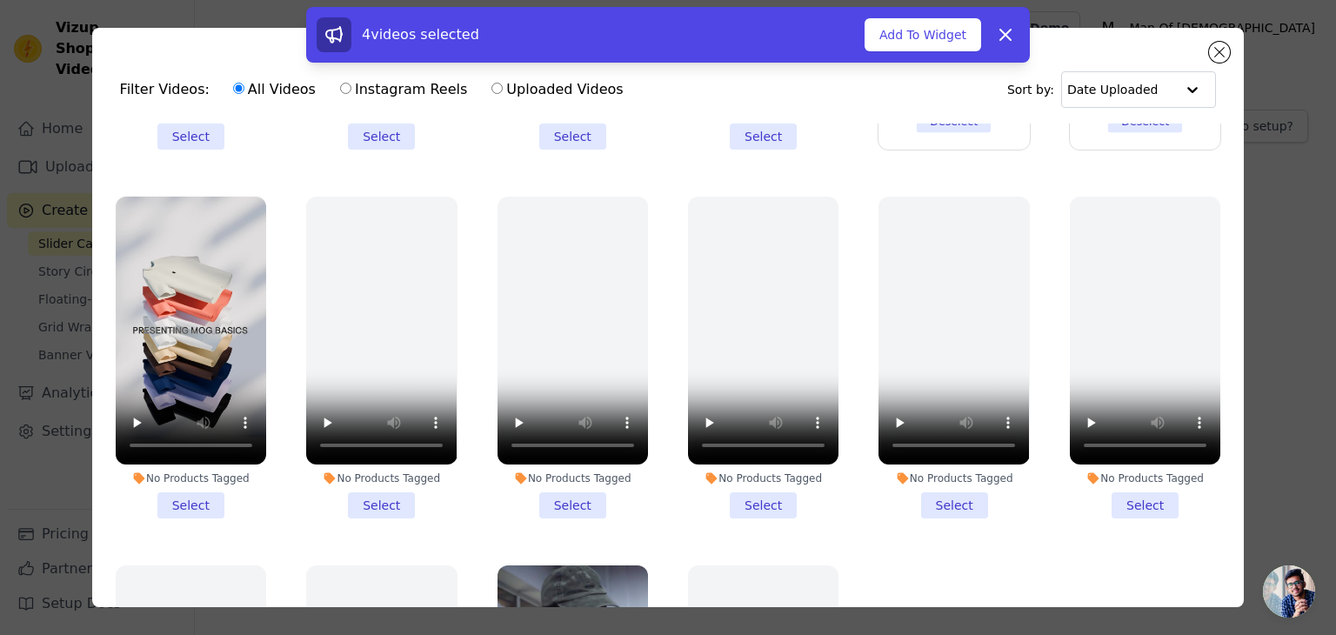
click at [194, 478] on li "No Products Tagged Select" at bounding box center [191, 358] width 150 height 322
click at [0, 0] on input "No Products Tagged Select" at bounding box center [0, 0] width 0 height 0
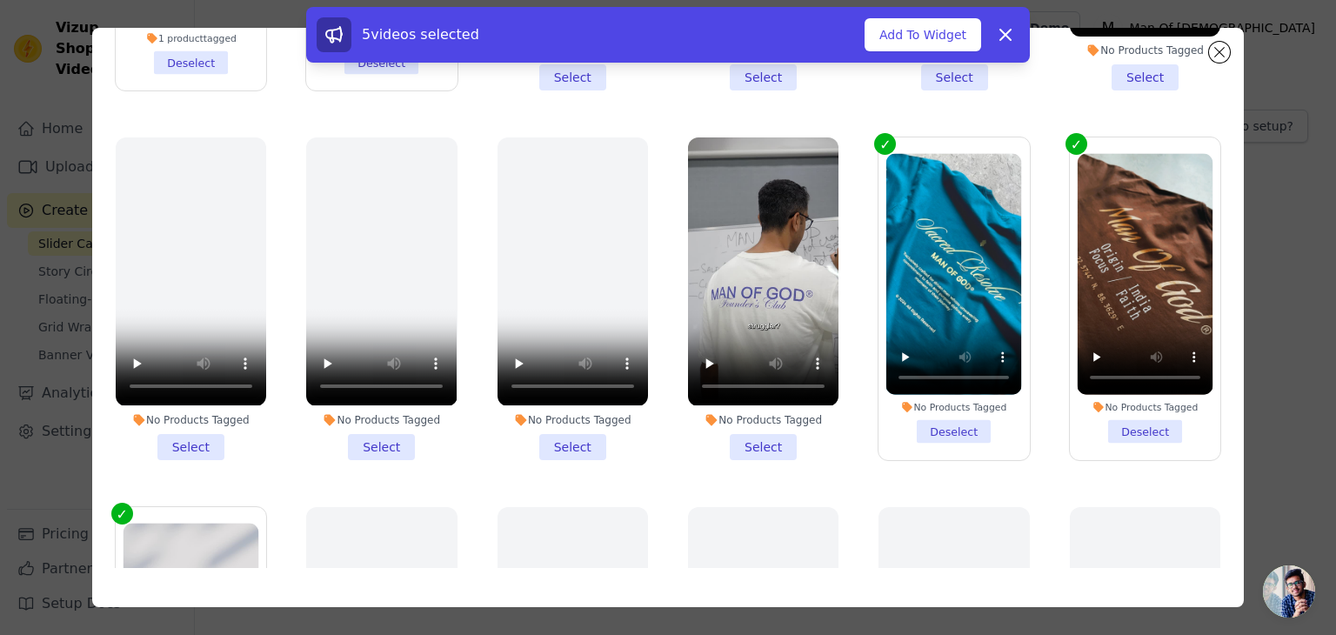
scroll to position [174, 0]
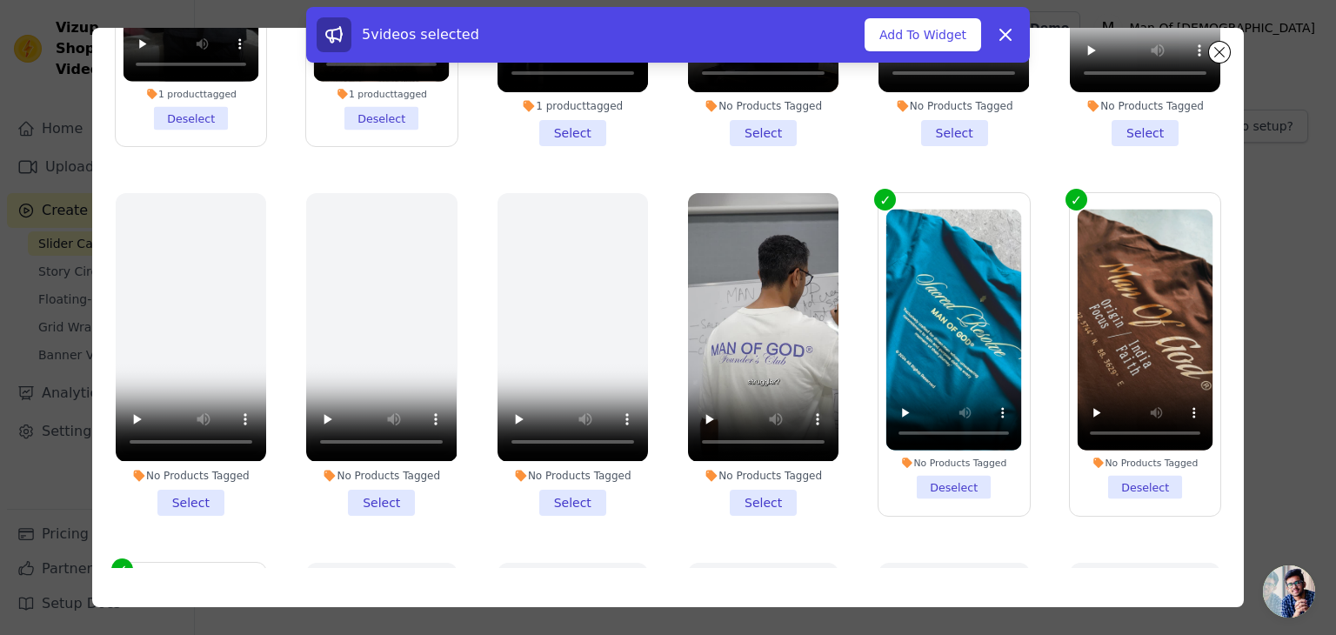
click at [732, 494] on li "No Products Tagged Select" at bounding box center [763, 354] width 150 height 322
click at [0, 0] on input "No Products Tagged Select" at bounding box center [0, 0] width 0 height 0
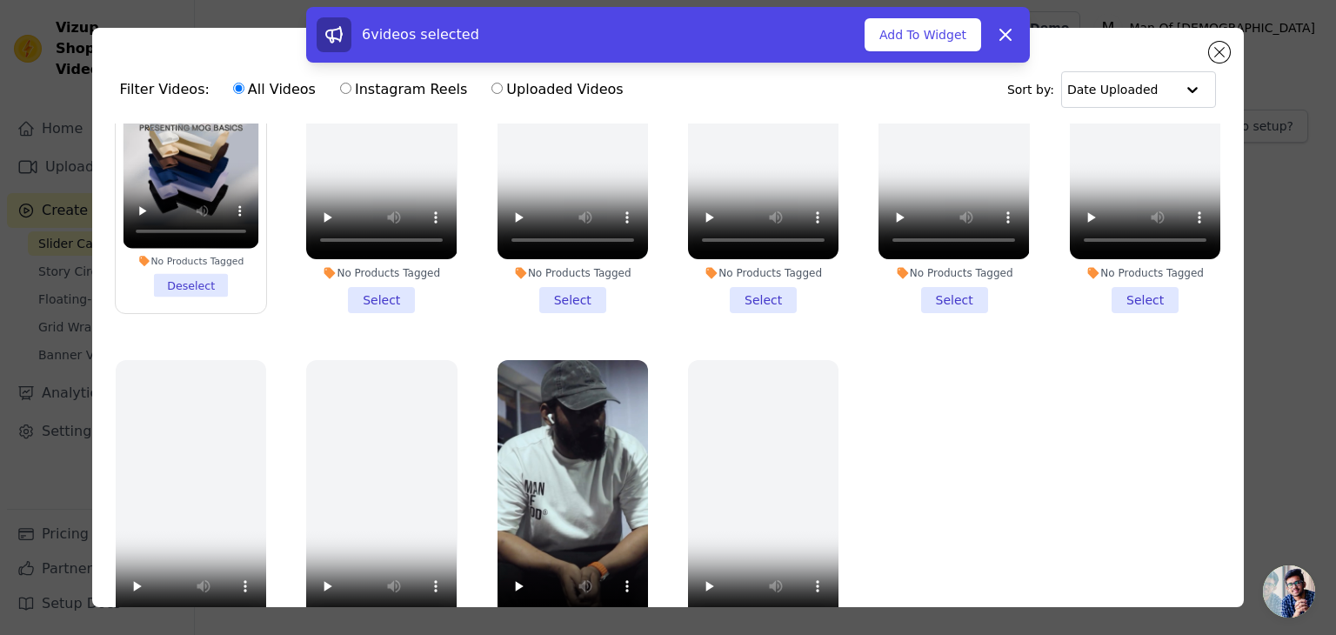
scroll to position [150, 0]
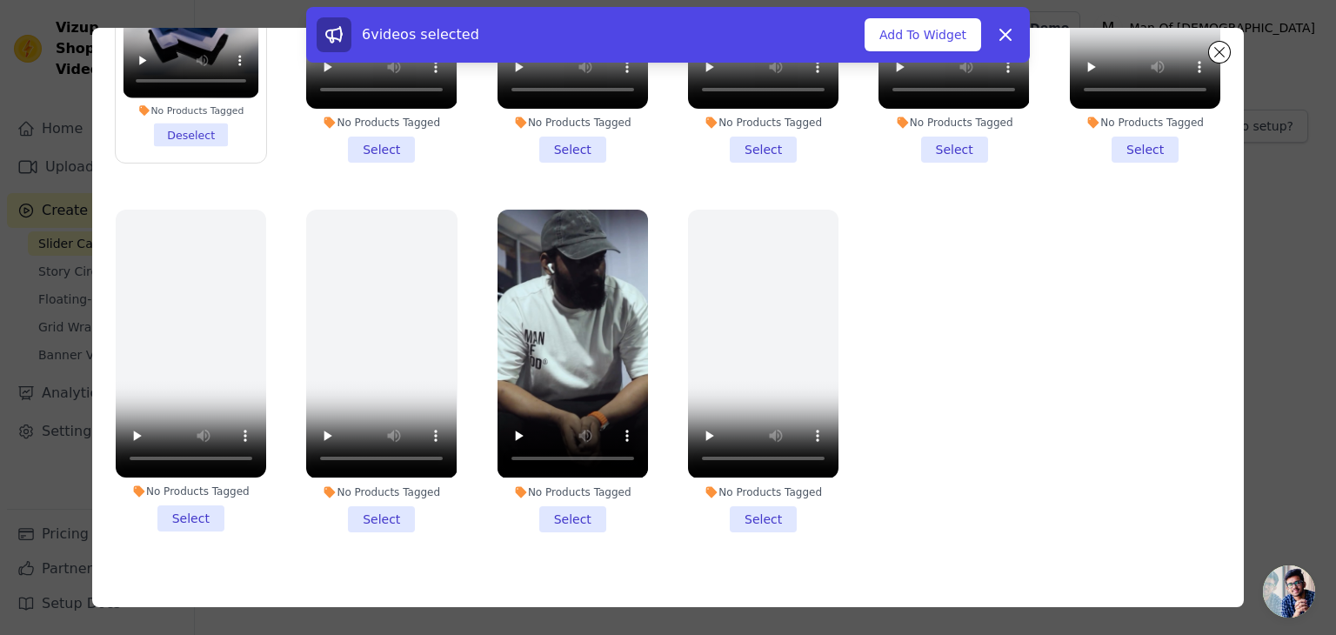
click at [558, 491] on li "No Products Tagged Select" at bounding box center [573, 371] width 150 height 322
click at [0, 0] on input "No Products Tagged Select" at bounding box center [0, 0] width 0 height 0
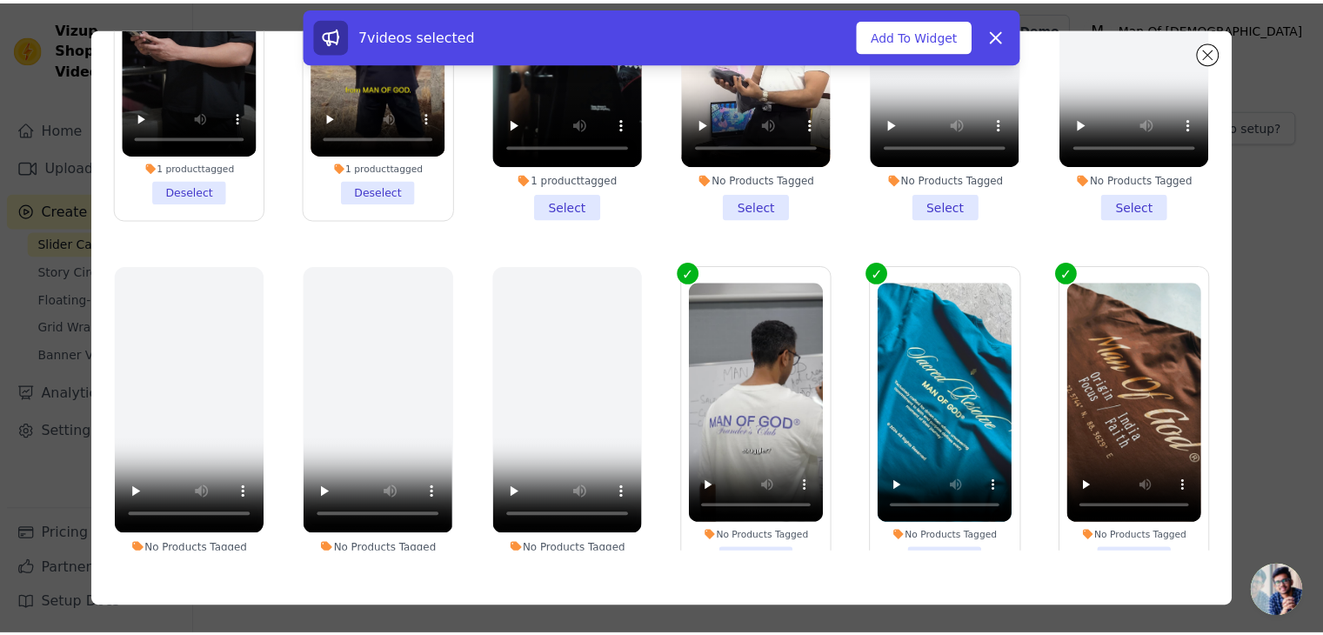
scroll to position [0, 0]
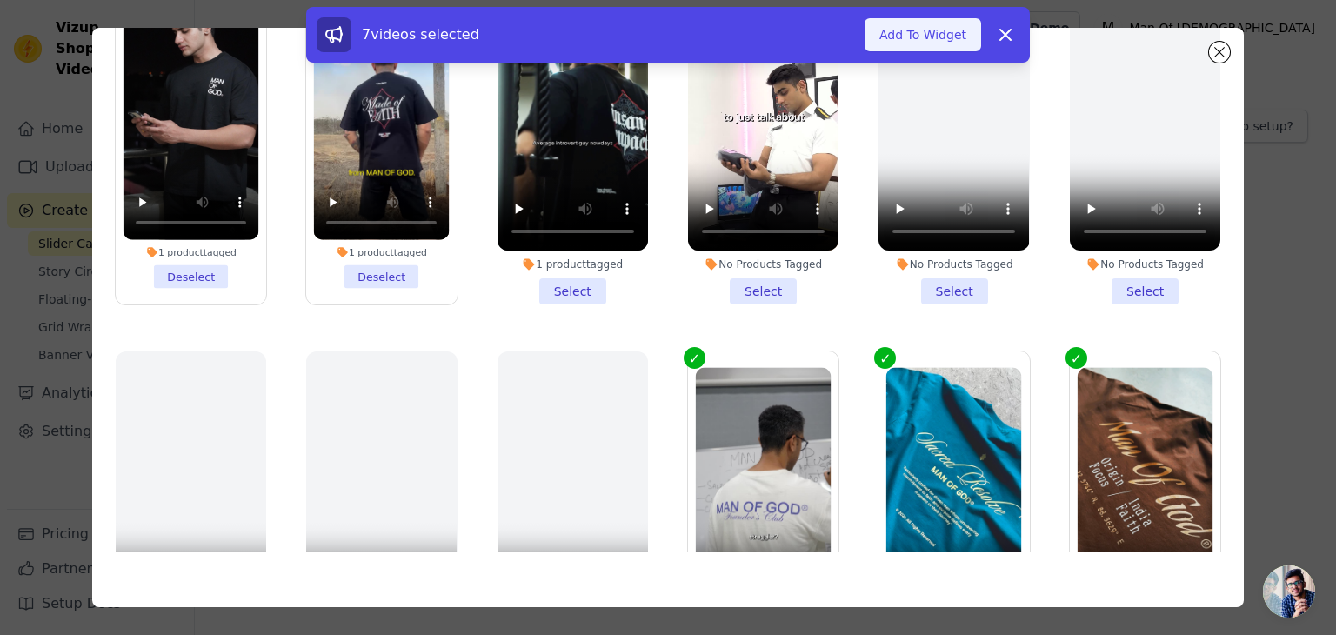
click at [939, 27] on button "Add To Widget" at bounding box center [923, 34] width 117 height 33
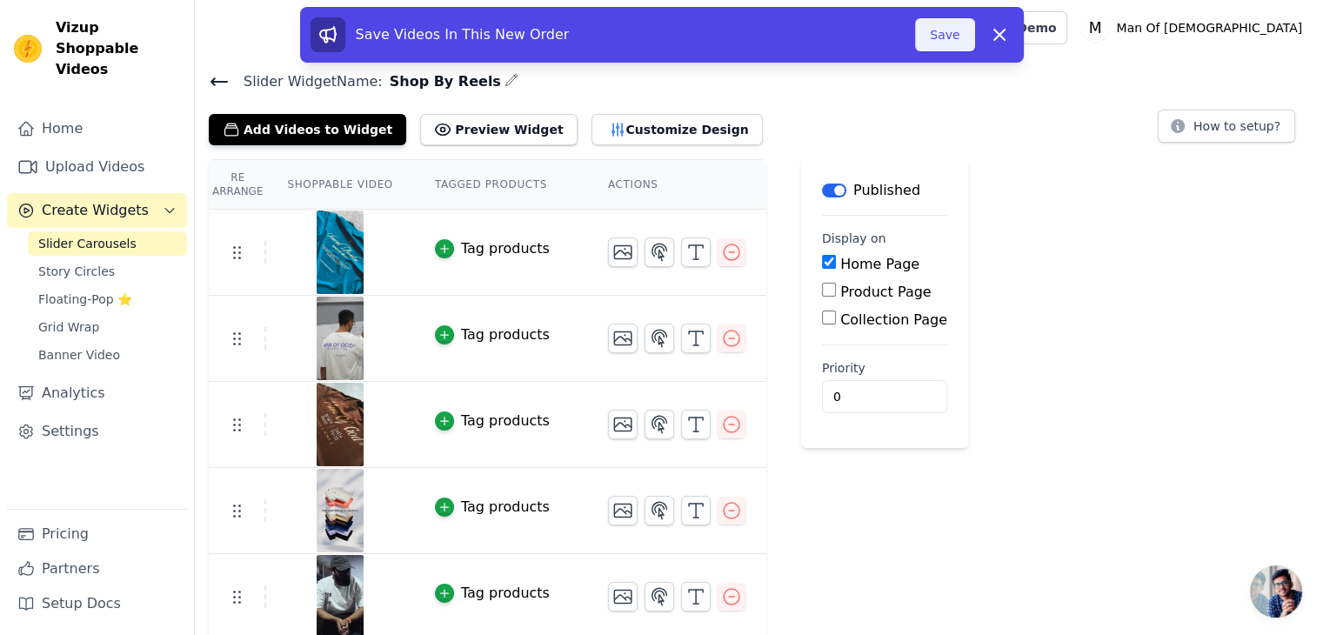
click at [948, 39] on button "Save" at bounding box center [944, 34] width 59 height 33
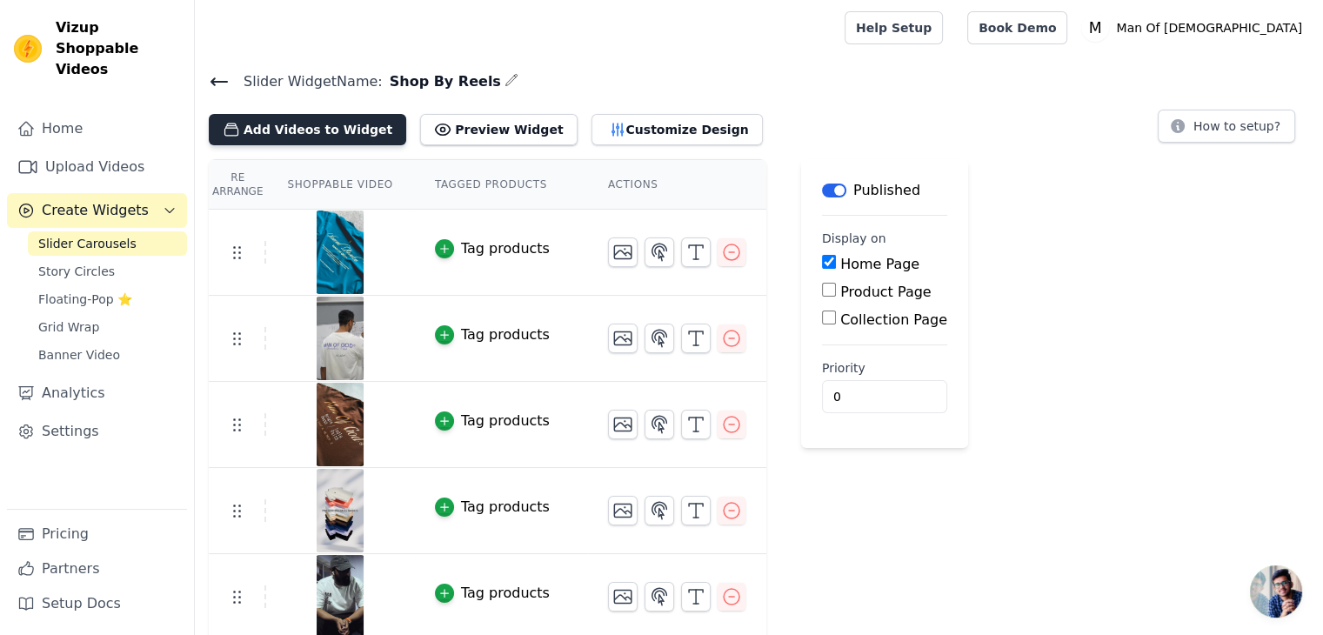
click at [330, 130] on button "Add Videos to Widget" at bounding box center [307, 129] width 197 height 31
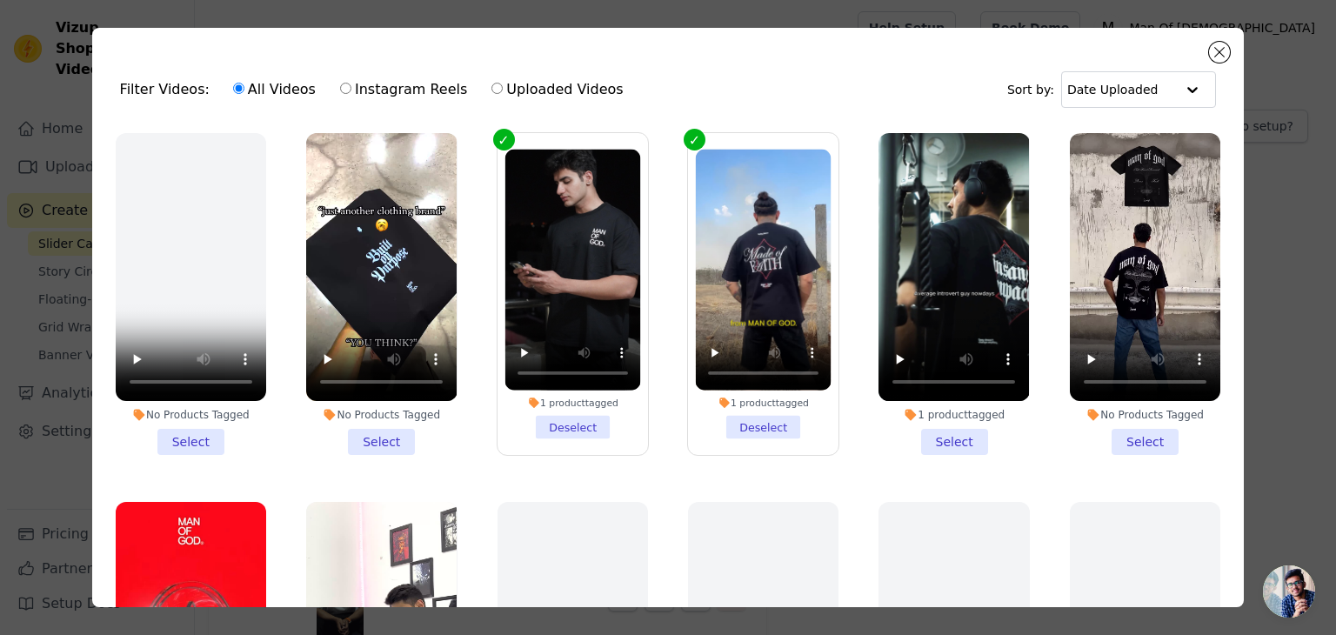
click at [366, 436] on li "No Products Tagged Select" at bounding box center [381, 294] width 150 height 322
click at [0, 0] on input "No Products Tagged Select" at bounding box center [0, 0] width 0 height 0
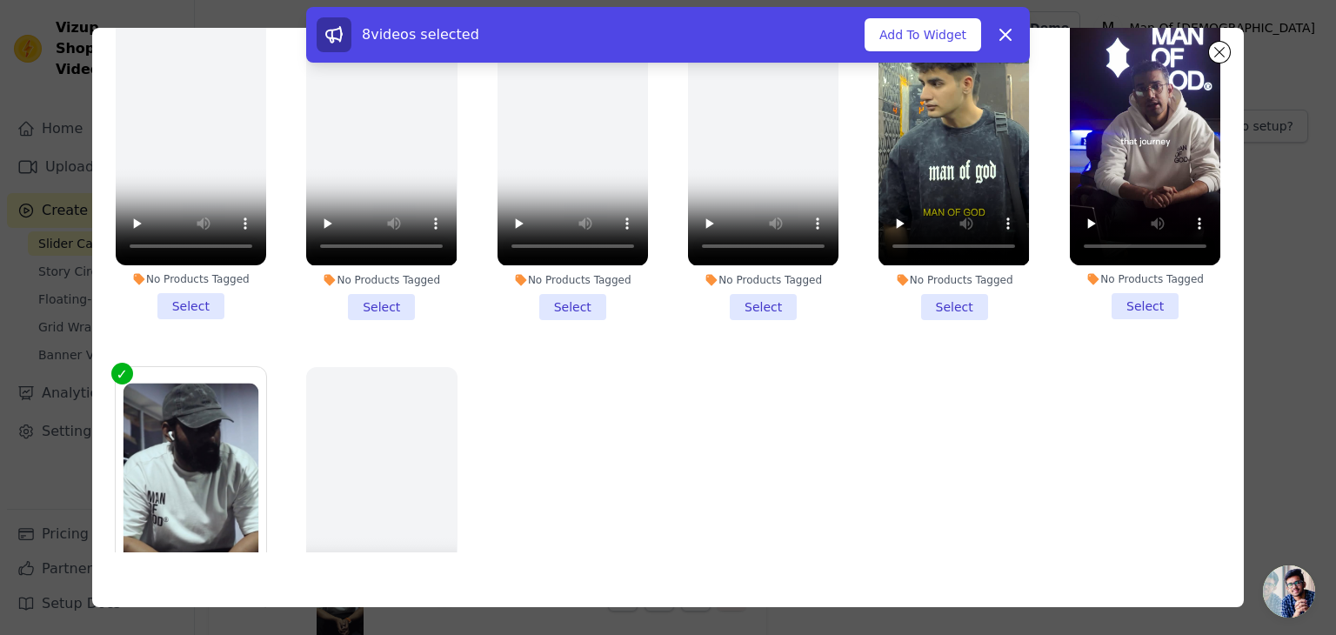
scroll to position [1093, 0]
click at [930, 276] on li "No Products Tagged Select" at bounding box center [954, 158] width 150 height 322
click at [0, 0] on input "No Products Tagged Select" at bounding box center [0, 0] width 0 height 0
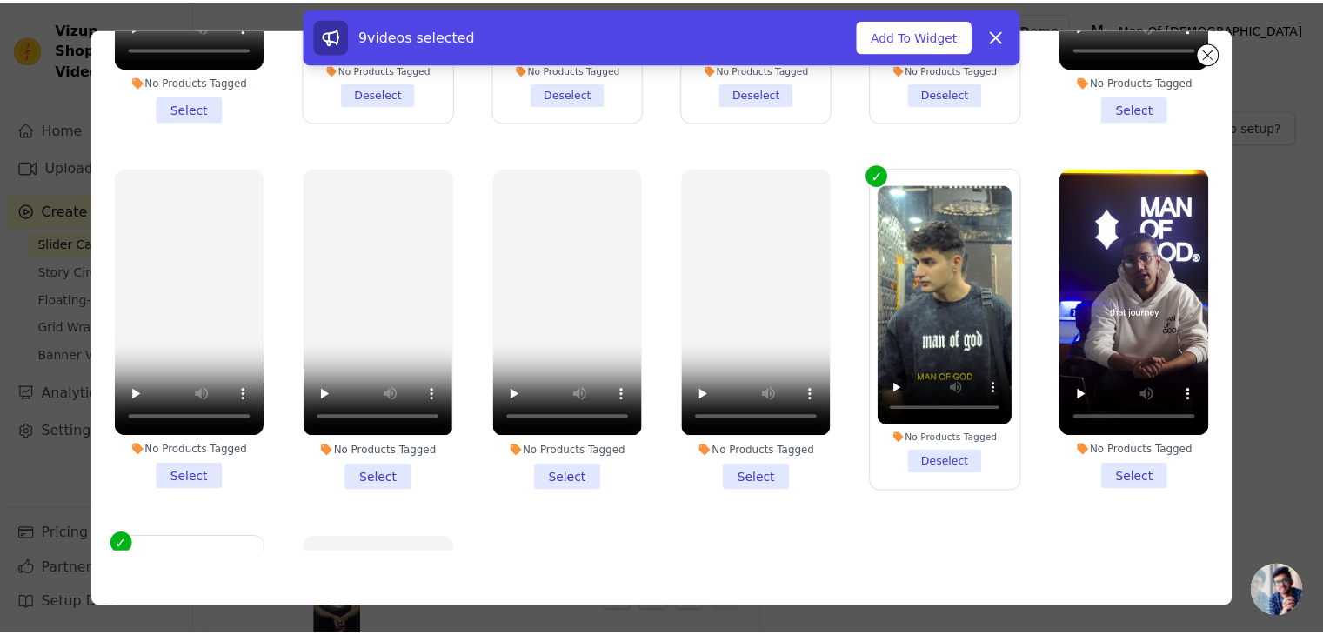
scroll to position [915, 0]
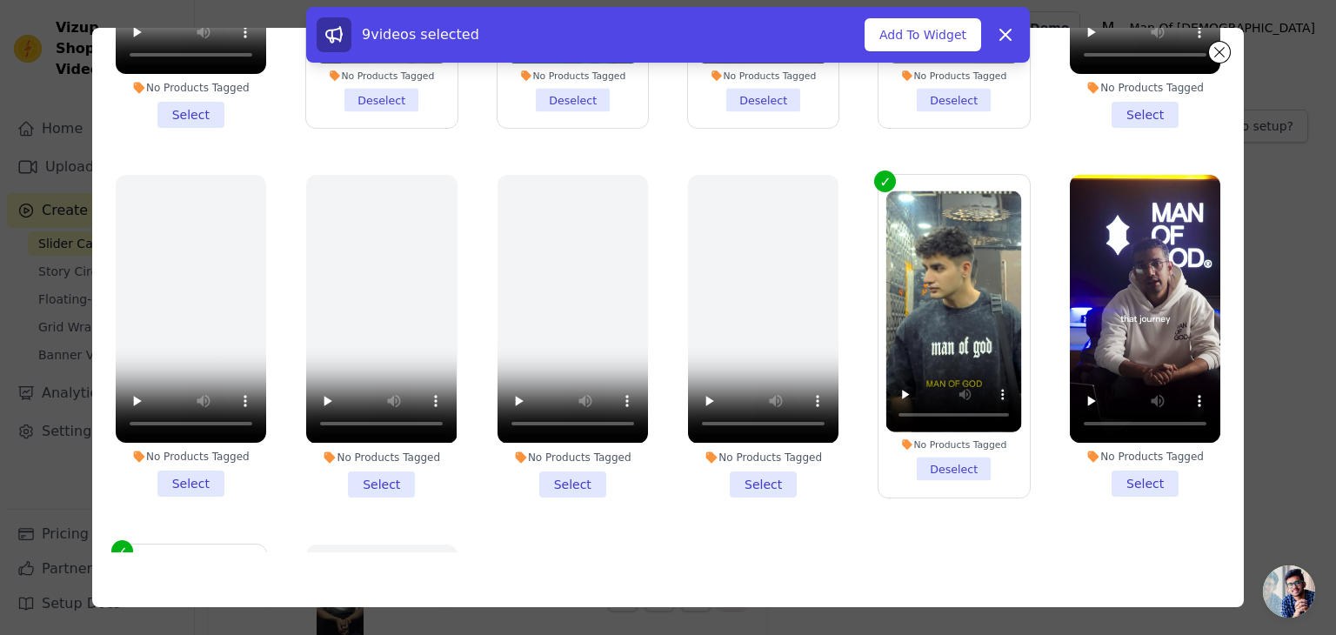
click at [1112, 459] on li "No Products Tagged Select" at bounding box center [1145, 336] width 150 height 322
click at [0, 0] on input "No Products Tagged Select" at bounding box center [0, 0] width 0 height 0
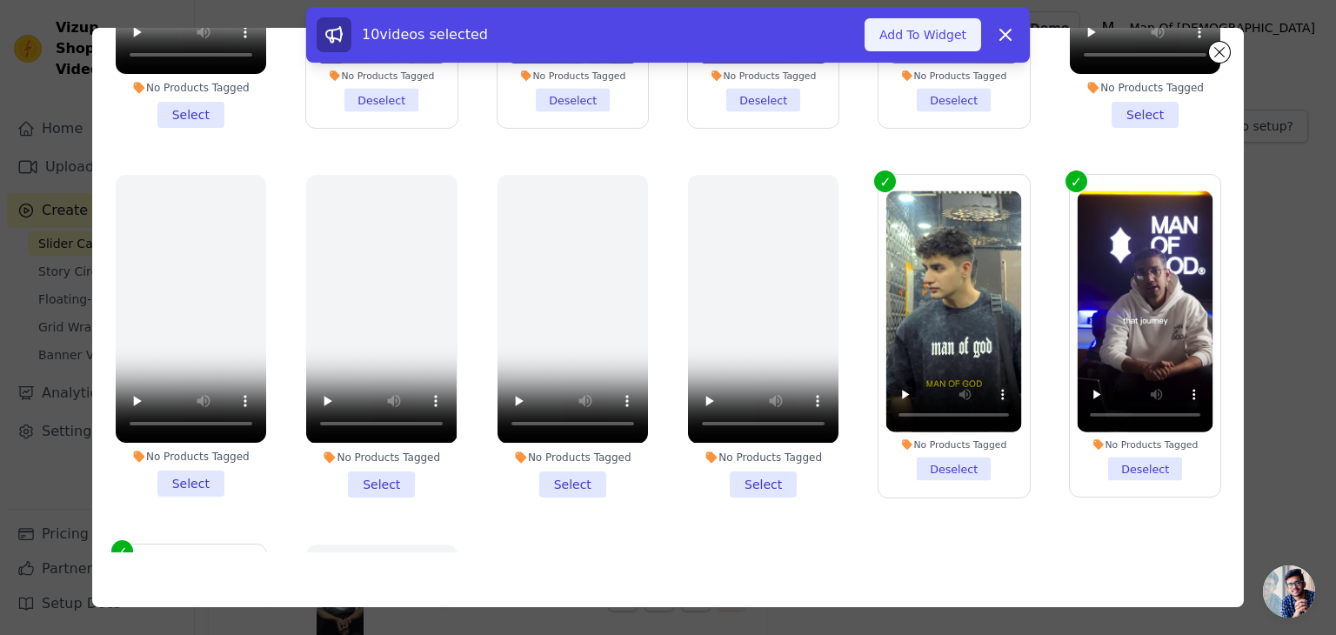
click at [935, 41] on button "Add To Widget" at bounding box center [923, 34] width 117 height 33
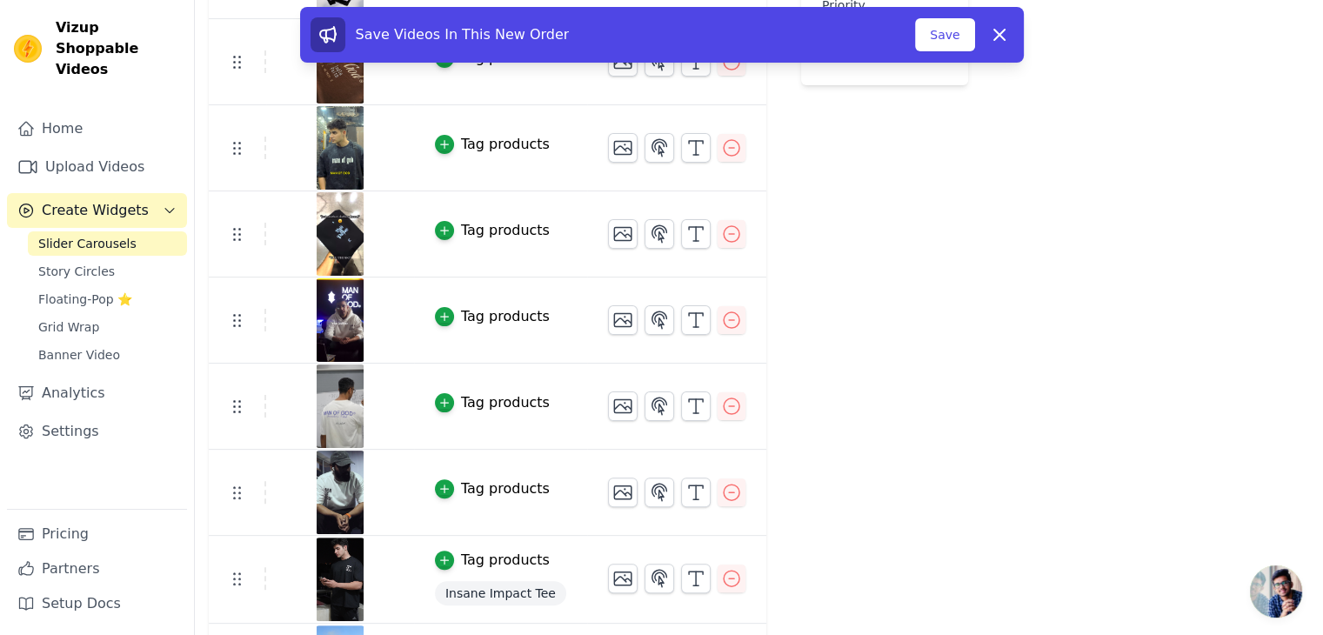
scroll to position [436, 0]
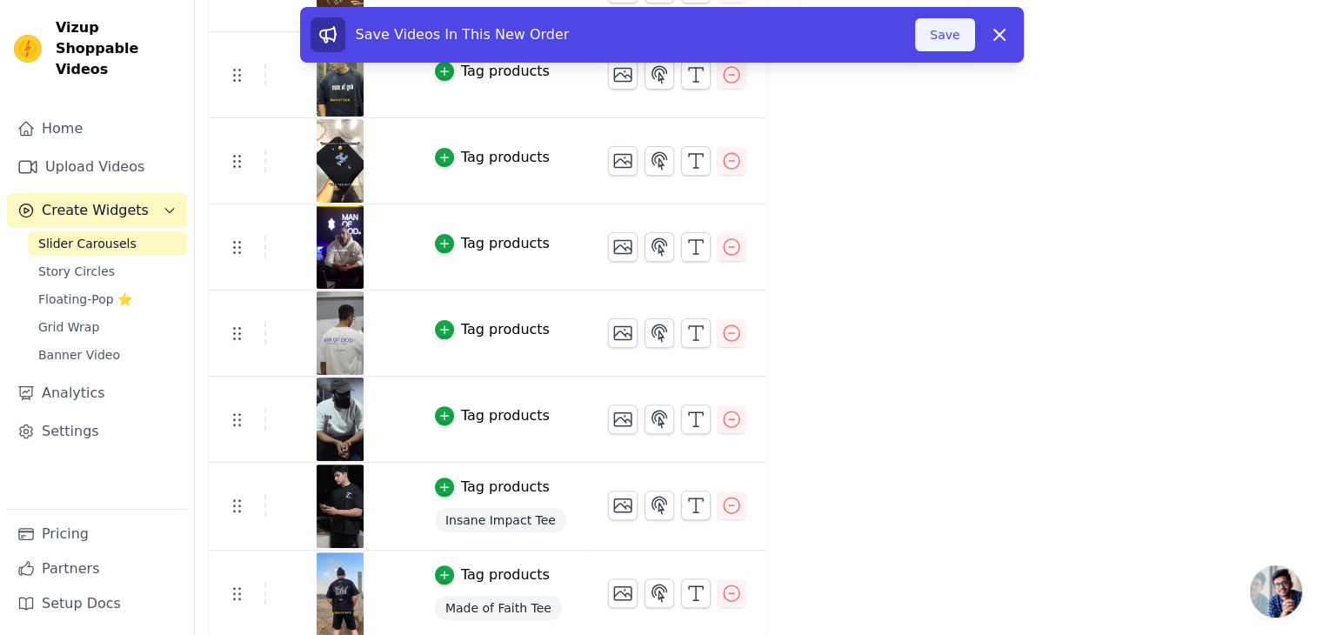
click at [946, 32] on button "Save" at bounding box center [944, 34] width 59 height 33
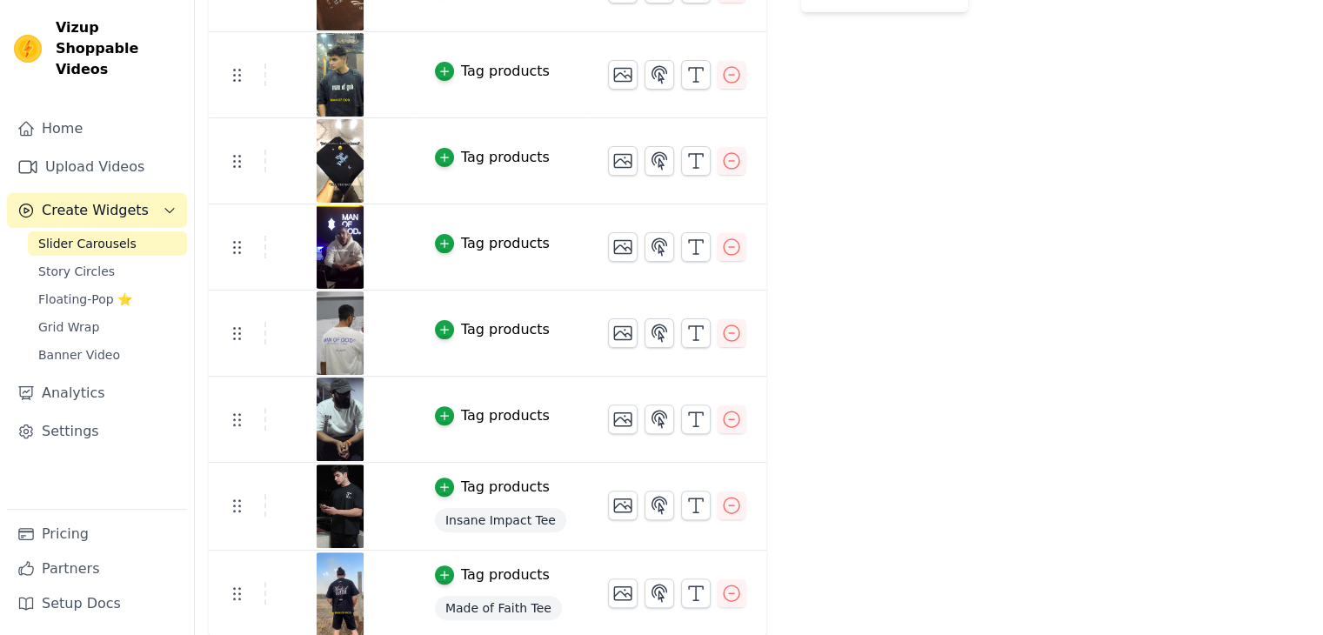
scroll to position [436, 0]
